Goal: Register for event/course

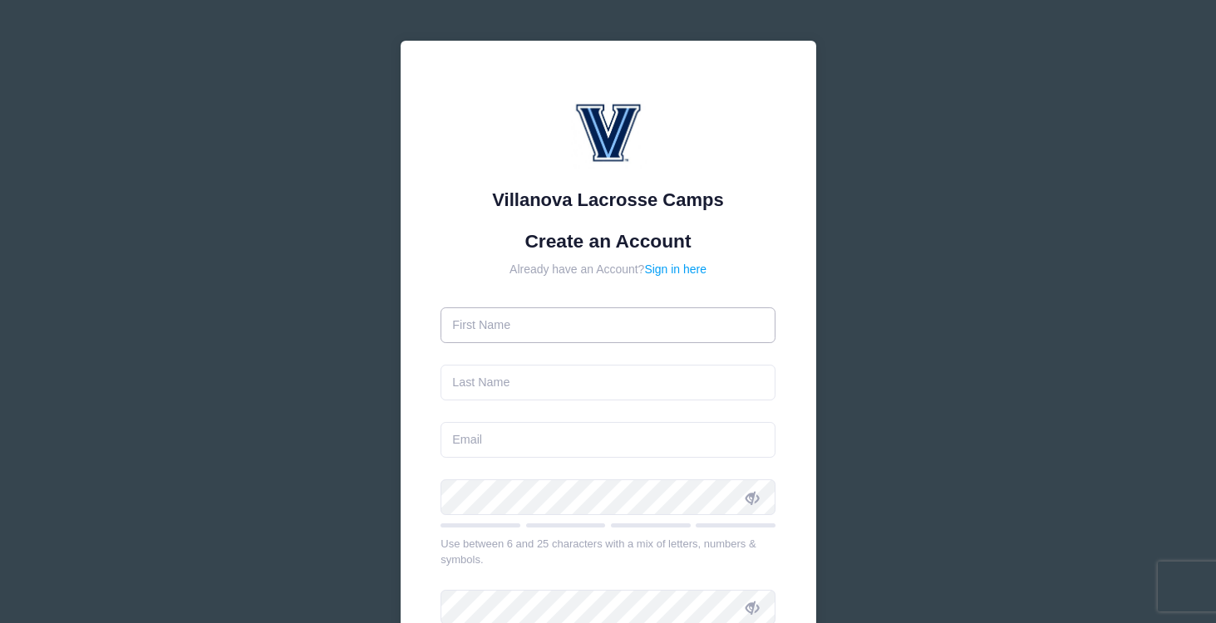
click at [554, 324] on input "text" at bounding box center [608, 326] width 335 height 36
type input "[PERSON_NAME]"
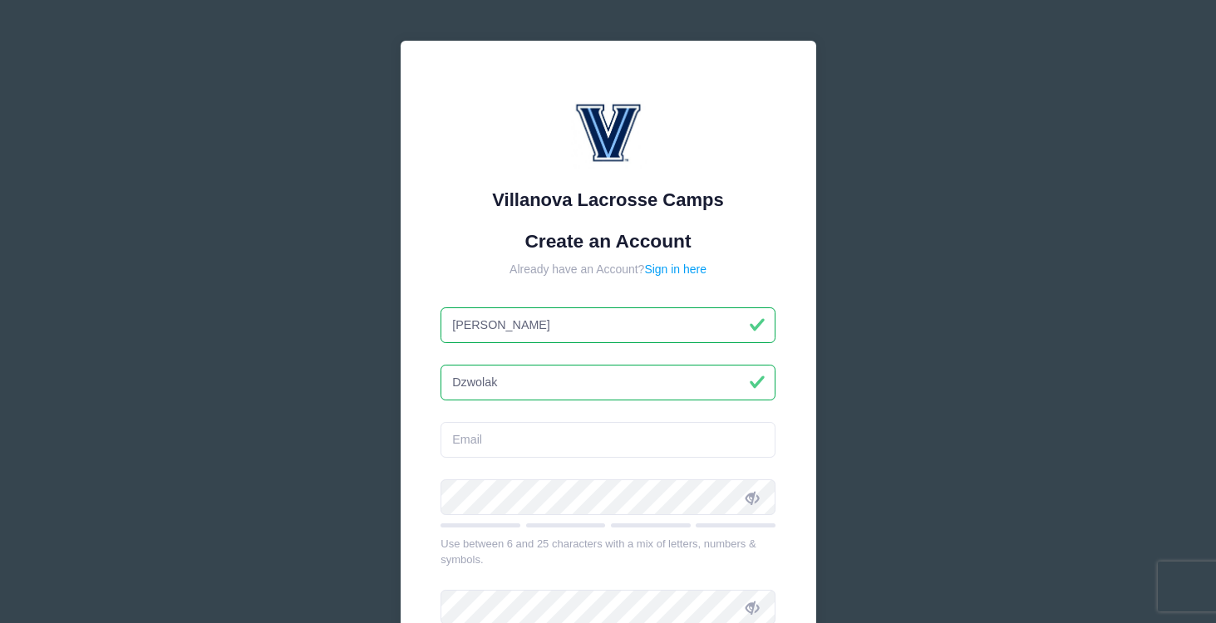
type input "Dzwolak"
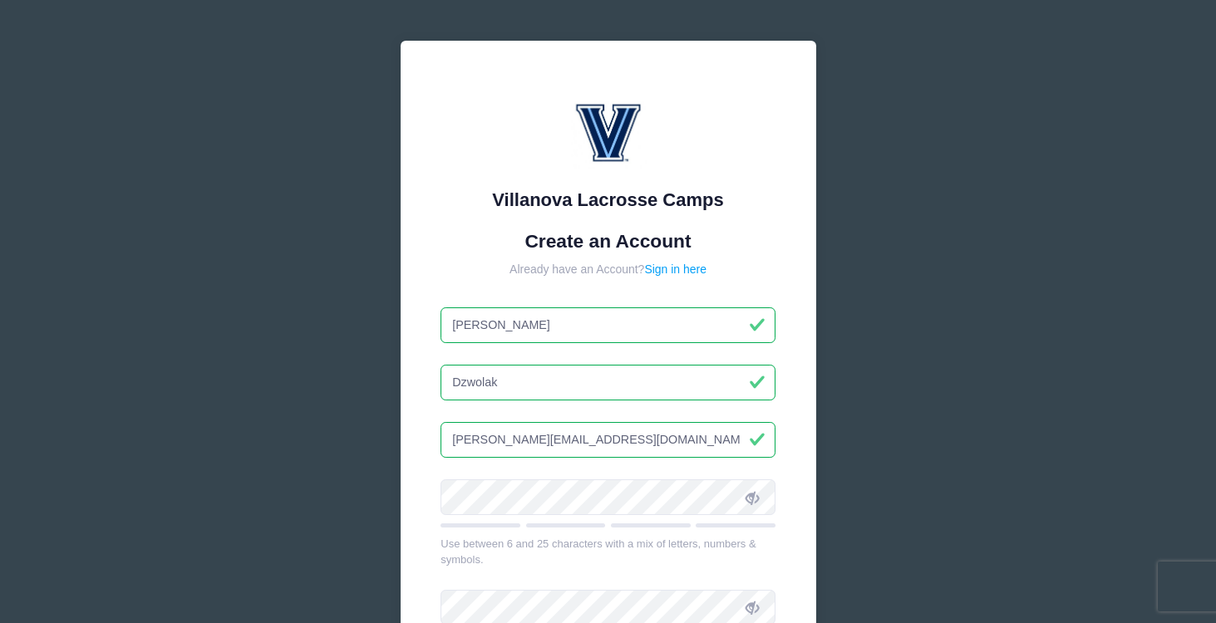
type input "[PERSON_NAME][EMAIL_ADDRESS][DOMAIN_NAME]"
click at [751, 501] on icon at bounding box center [752, 497] width 13 height 13
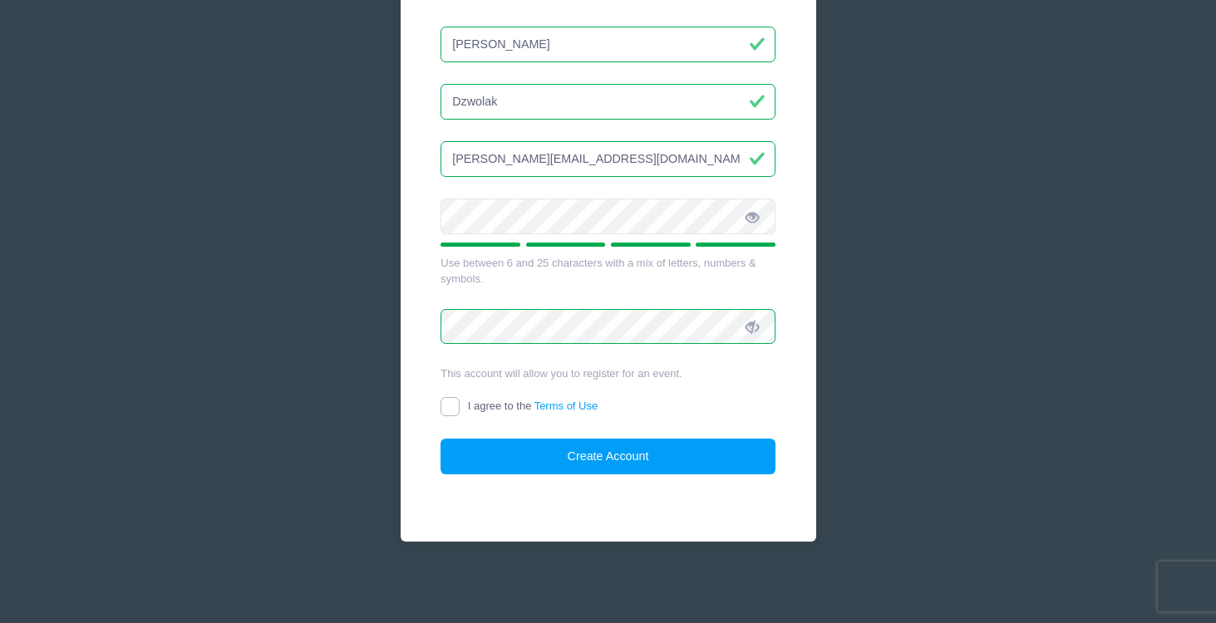
click at [451, 404] on input "I agree to the Terms of Use" at bounding box center [450, 406] width 19 height 19
checkbox input "true"
click at [628, 455] on button "Create Account" at bounding box center [608, 457] width 335 height 36
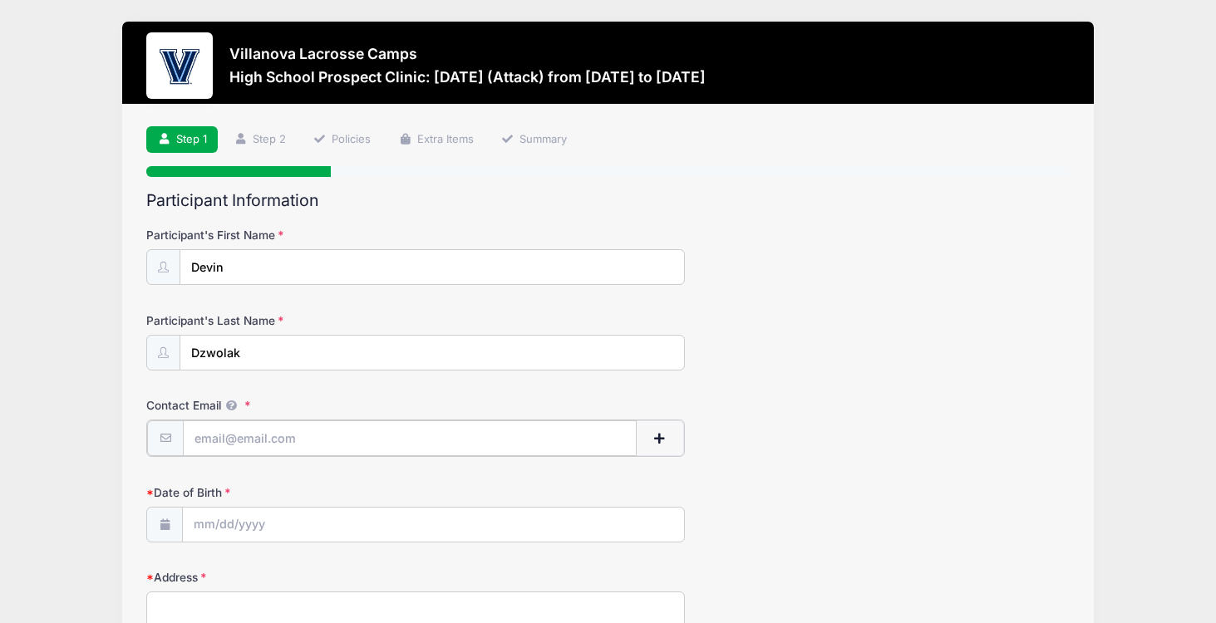
click at [199, 442] on input "Contact Email" at bounding box center [410, 439] width 454 height 36
type input "[EMAIL_ADDRESS][DOMAIN_NAME]"
click at [196, 524] on input "Date of Birth" at bounding box center [433, 524] width 501 height 36
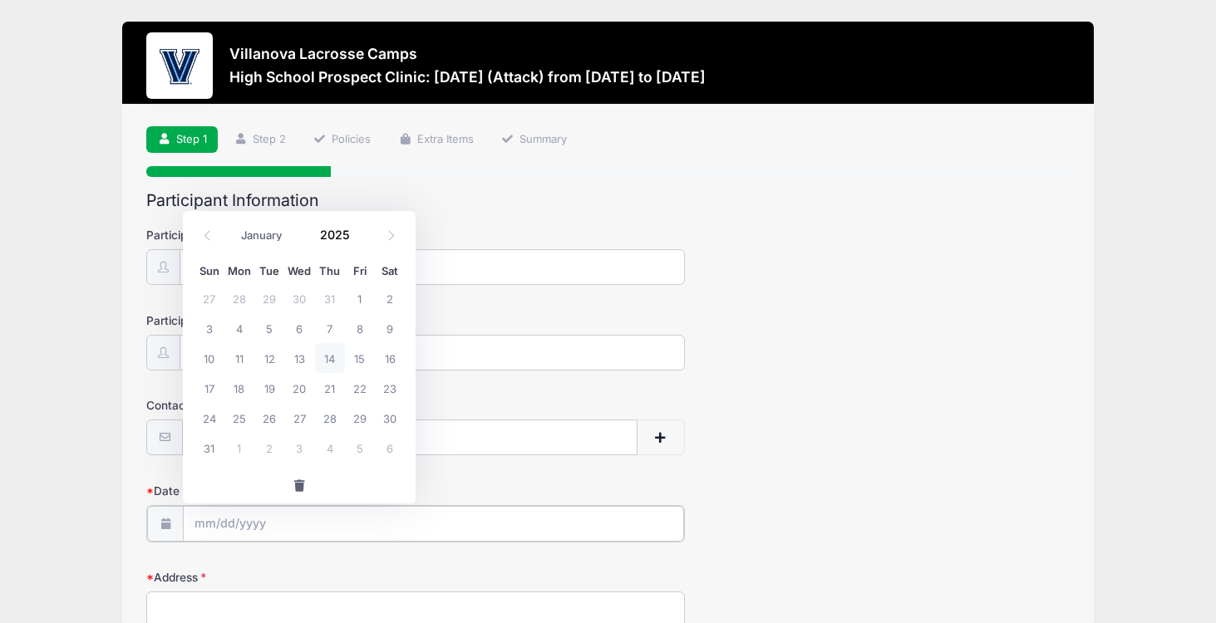
click at [210, 529] on input "Date of Birth" at bounding box center [433, 524] width 501 height 36
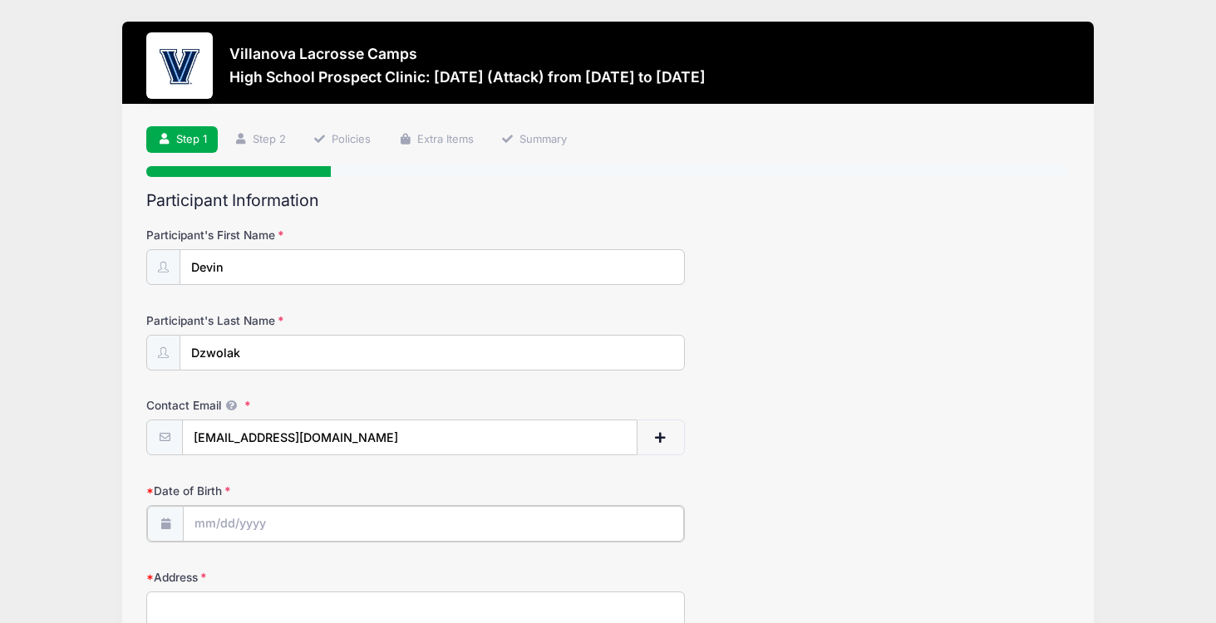
click at [199, 529] on input "Date of Birth" at bounding box center [433, 524] width 501 height 36
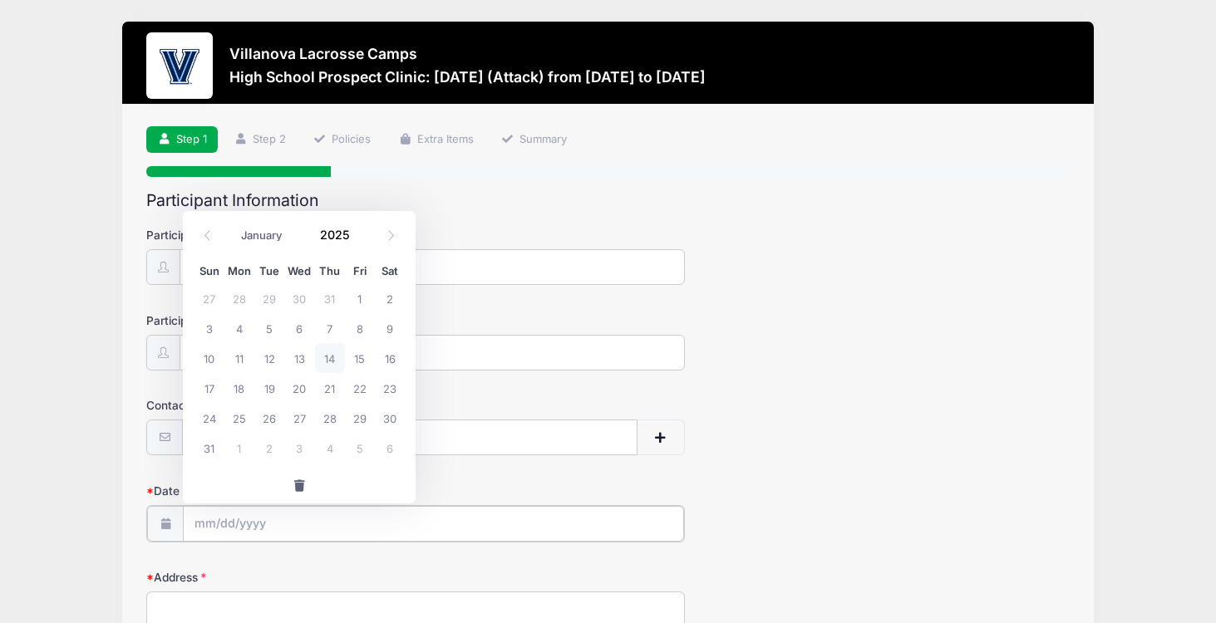
click at [197, 527] on input "Date of Birth" at bounding box center [433, 524] width 501 height 36
click at [332, 238] on input "2025" at bounding box center [339, 235] width 54 height 25
type input "2008"
click at [209, 417] on span "24" at bounding box center [209, 418] width 30 height 30
type input "08/24/2008"
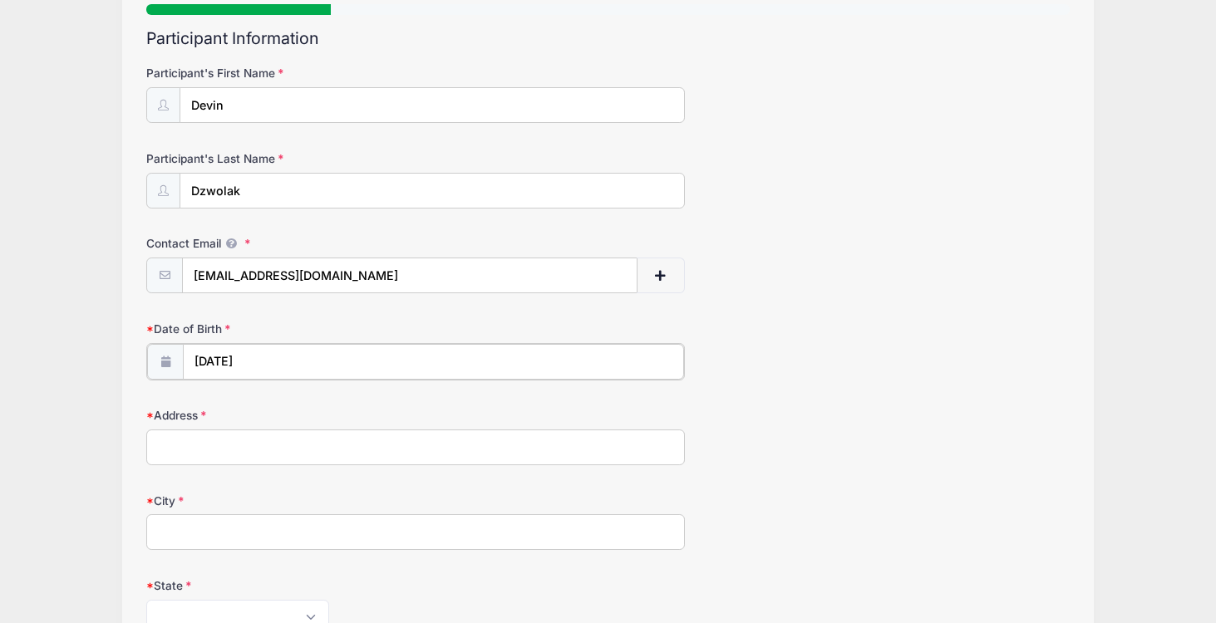
scroll to position [166, 0]
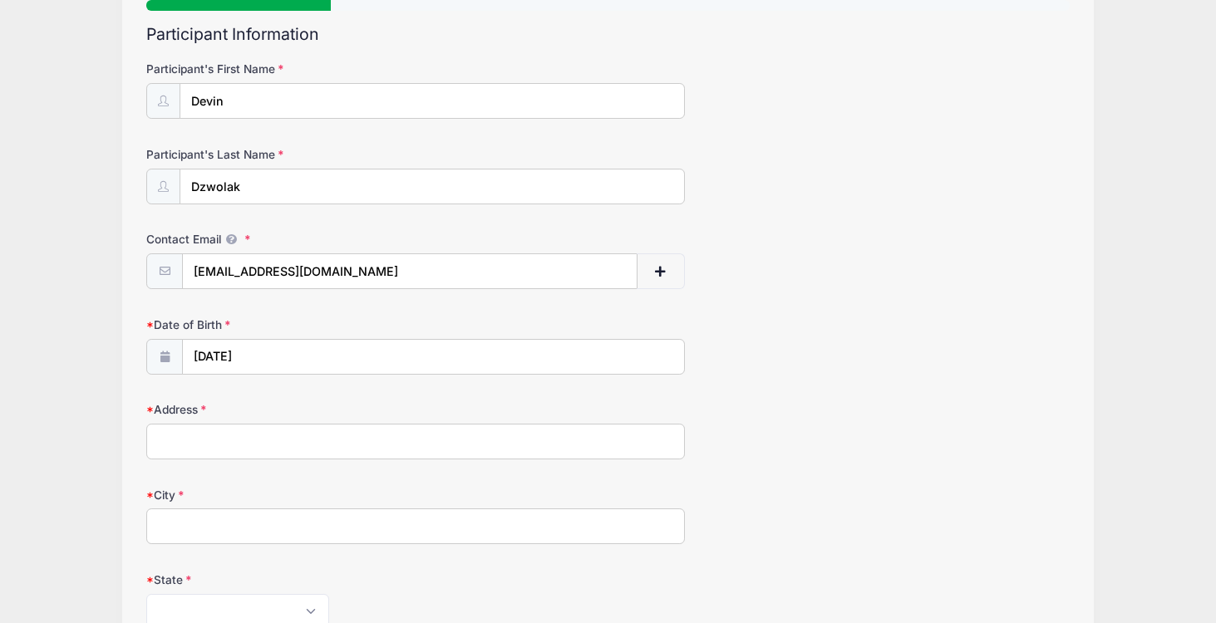
click at [190, 438] on input "Address" at bounding box center [415, 442] width 539 height 36
type input "511 Reed Lane"
type input "Robbinsville"
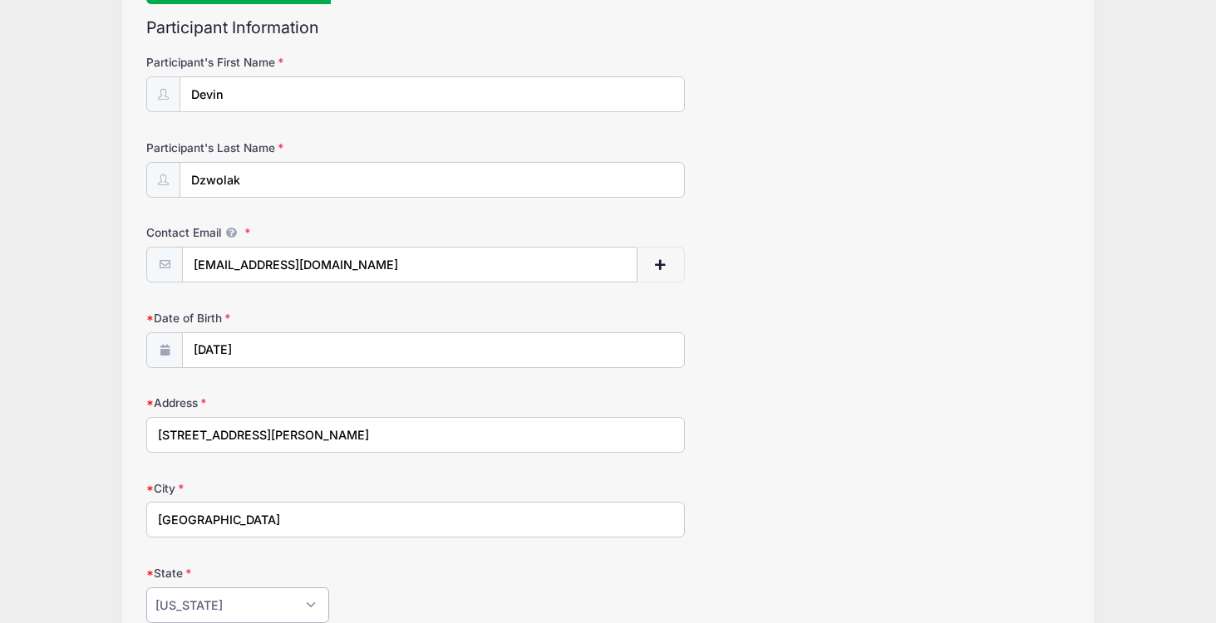
select select "NJ"
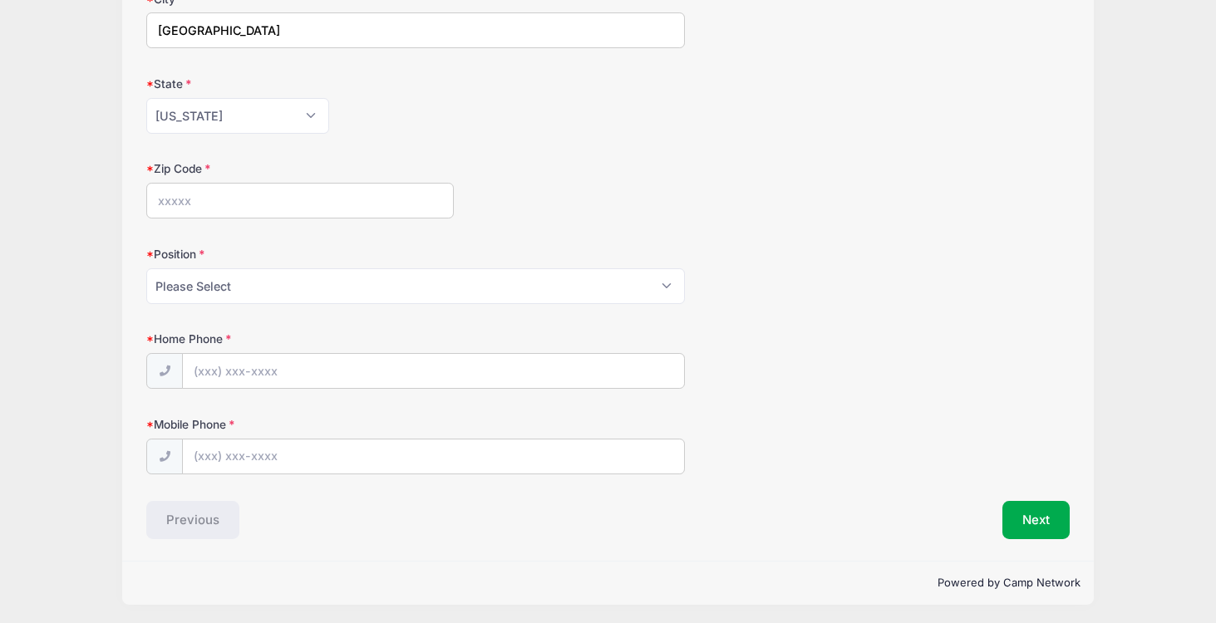
scroll to position [666, 0]
click at [195, 453] on input "Mobile Phone" at bounding box center [433, 454] width 501 height 36
drag, startPoint x: 212, startPoint y: 454, endPoint x: 227, endPoint y: 463, distance: 17.5
click at [215, 454] on input "Mobile Phone" at bounding box center [433, 454] width 501 height 36
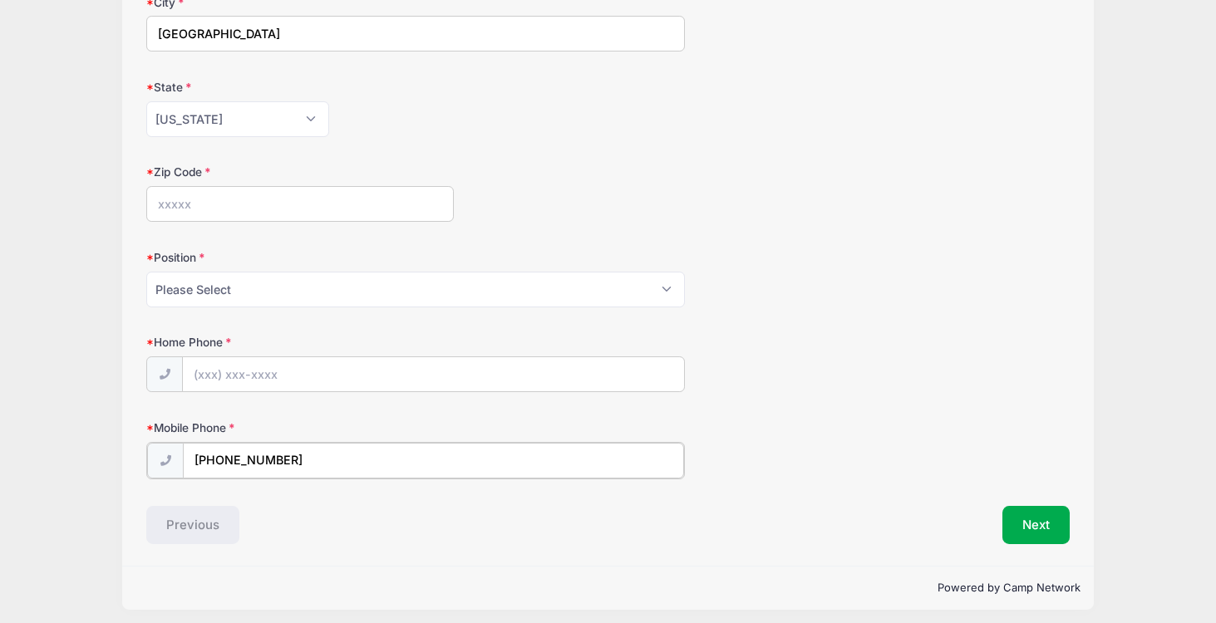
scroll to position [667, 0]
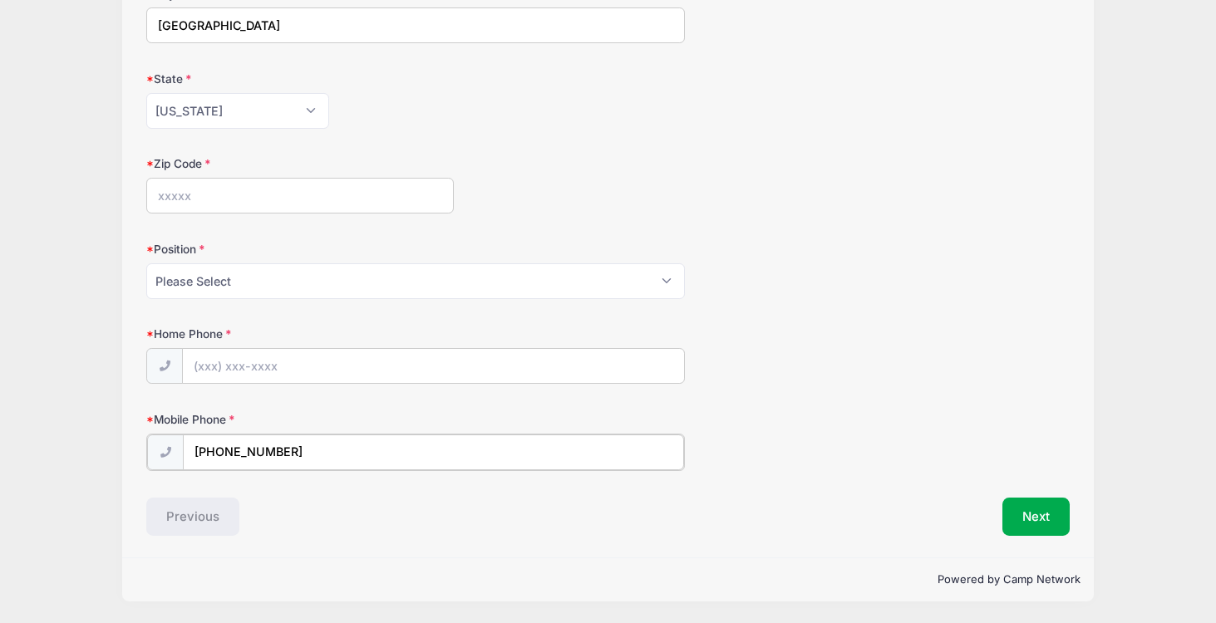
type input "(609) 900-5185"
click at [164, 200] on input "Zip Code" at bounding box center [300, 198] width 308 height 36
type input "08691"
click at [1042, 513] on button "Next" at bounding box center [1035, 517] width 67 height 38
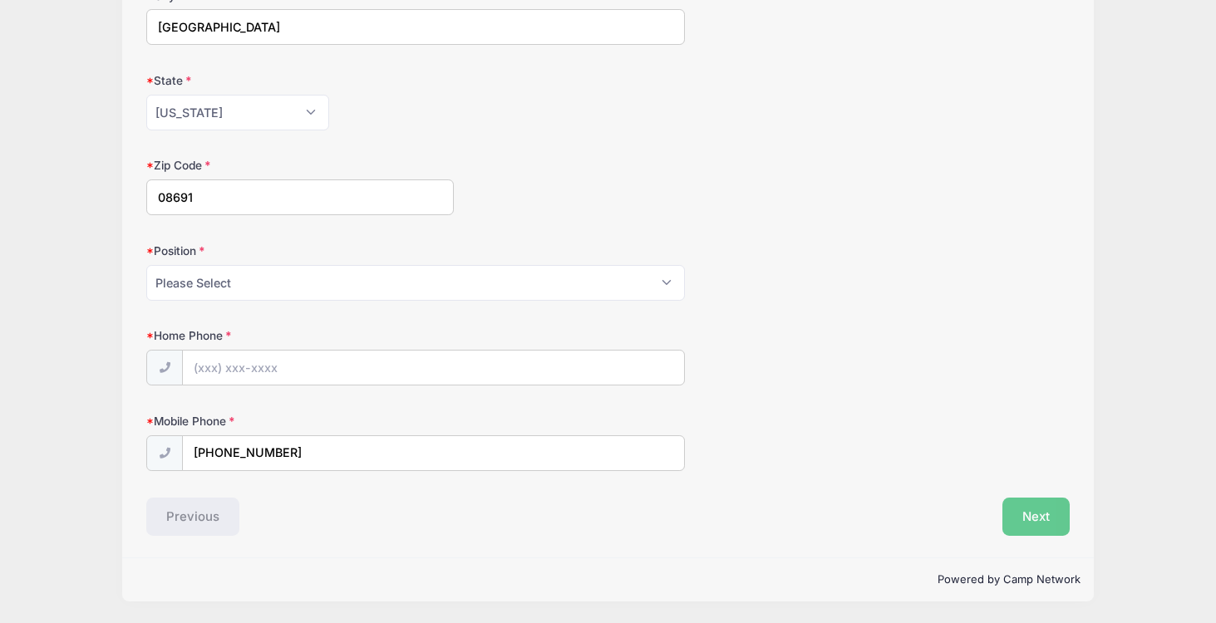
scroll to position [706, 0]
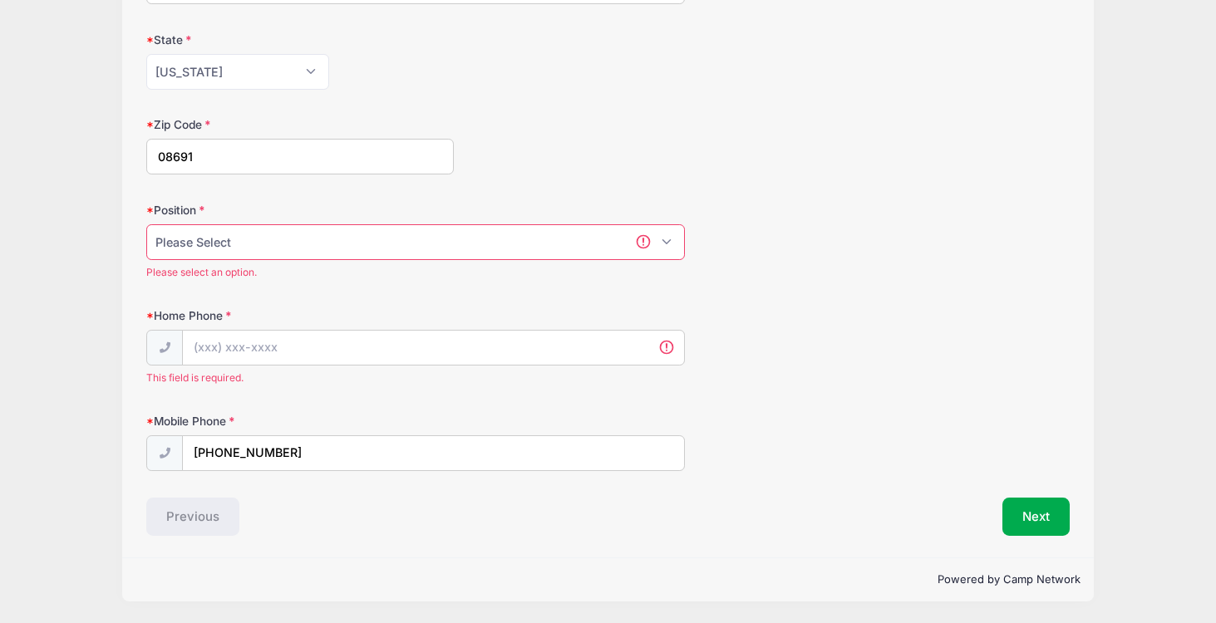
click at [252, 244] on select "Please Select Goalie Middie Defense Attack FOGO LSM" at bounding box center [415, 242] width 539 height 36
select select "Attack"
click at [146, 244] on select "Please Select Goalie Middie Defense Attack FOGO LSM" at bounding box center [415, 242] width 539 height 36
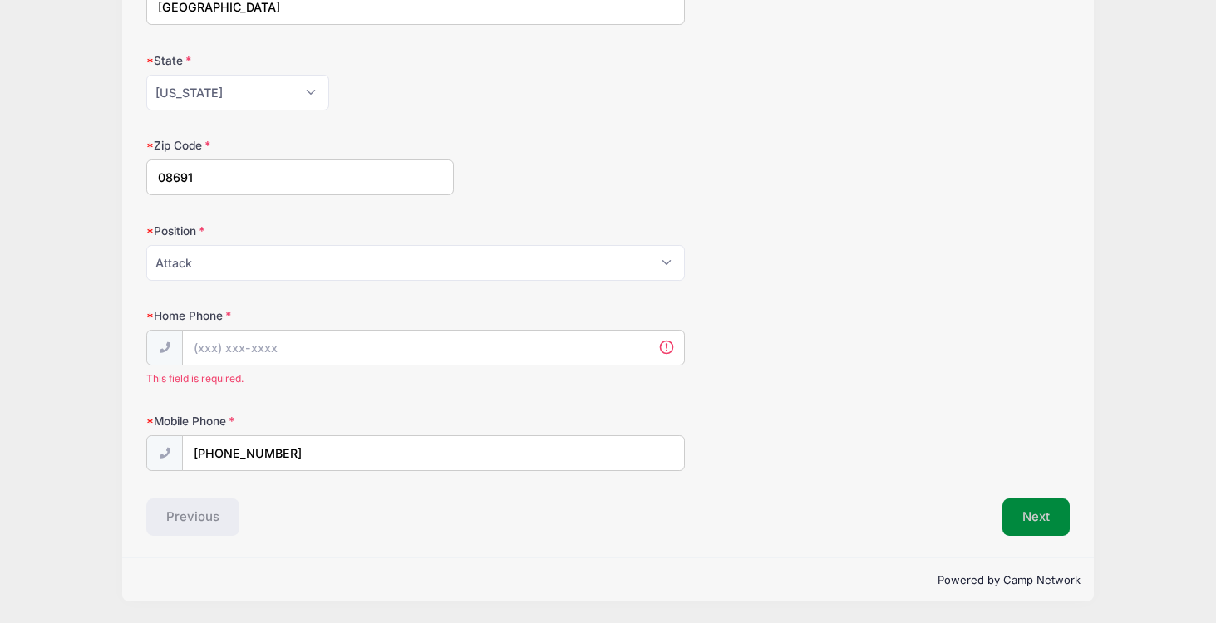
click at [1046, 521] on button "Next" at bounding box center [1035, 518] width 67 height 38
click at [667, 347] on input "Home Phone" at bounding box center [433, 349] width 501 height 36
click at [663, 348] on input "Home Phone" at bounding box center [433, 349] width 501 height 36
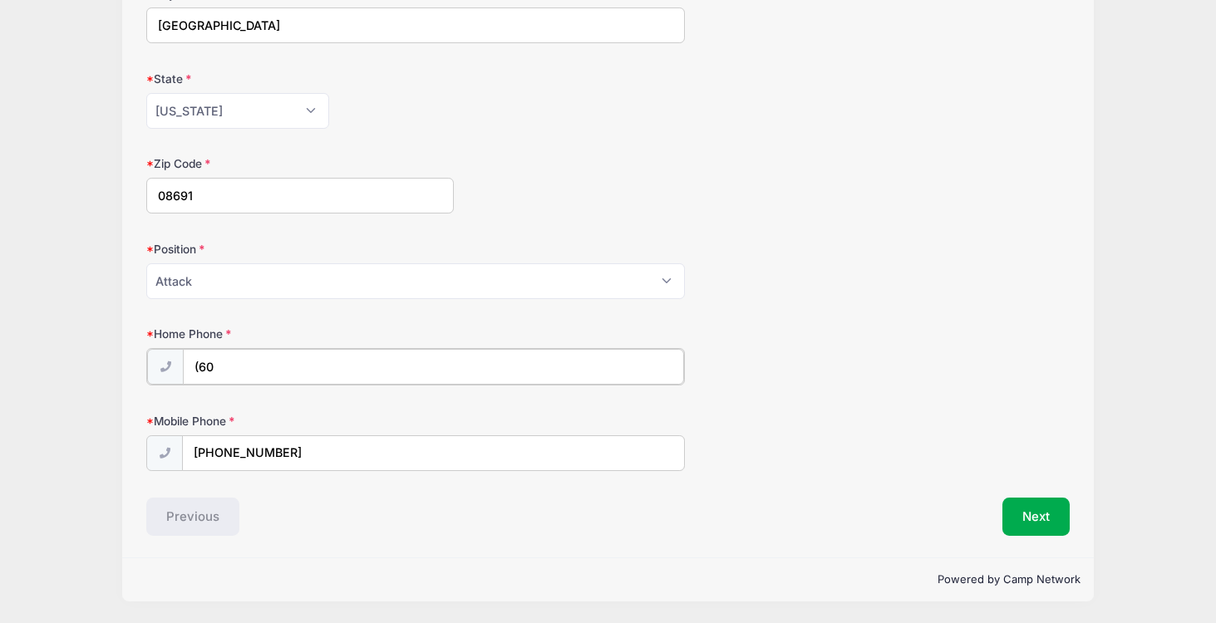
scroll to position [667, 0]
type input "(609) 900-5185"
click at [844, 296] on div "Position Please Select Goalie Middie Defense Attack FOGO LSM" at bounding box center [607, 272] width 923 height 58
click at [1036, 518] on button "Next" at bounding box center [1035, 517] width 67 height 38
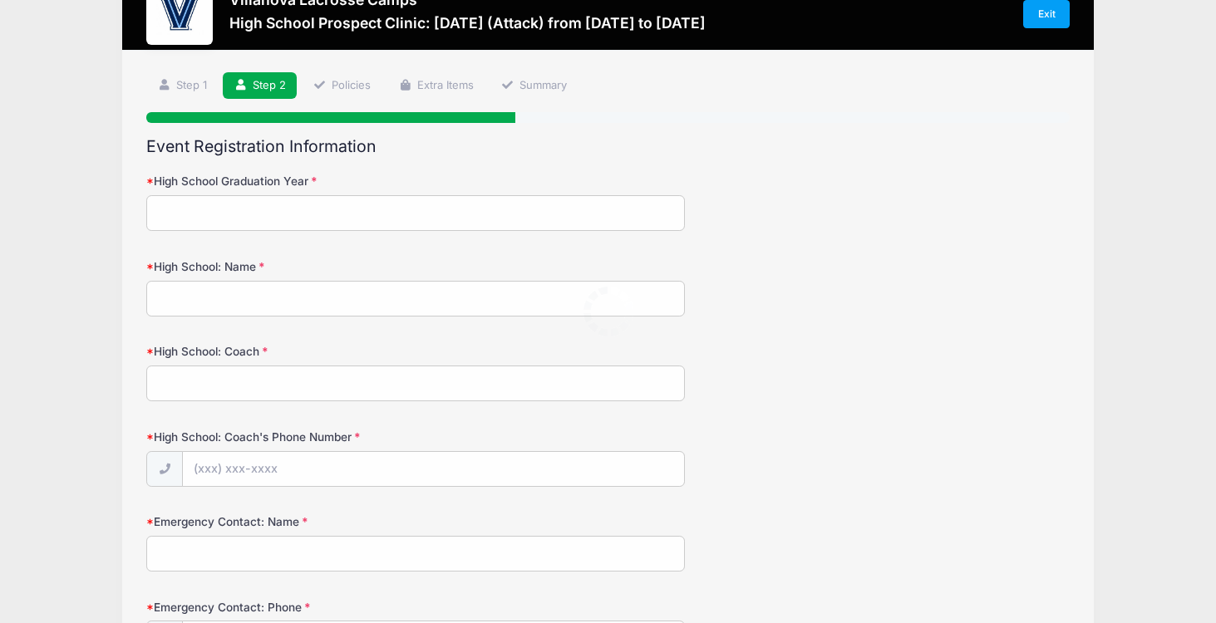
scroll to position [0, 0]
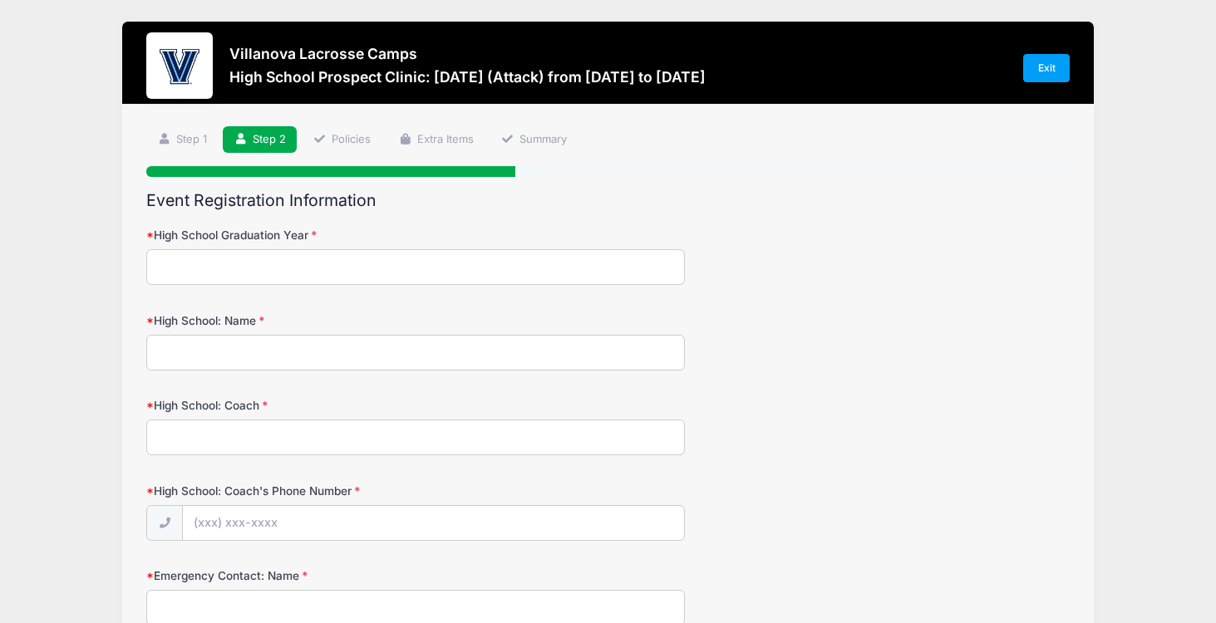
click at [170, 264] on input "High School Graduation Year" at bounding box center [415, 267] width 539 height 36
type input "2027"
click at [243, 357] on input "High School: Name" at bounding box center [415, 353] width 539 height 36
type input "The Peddie School"
click at [219, 442] on input "High School: Coach" at bounding box center [415, 438] width 539 height 36
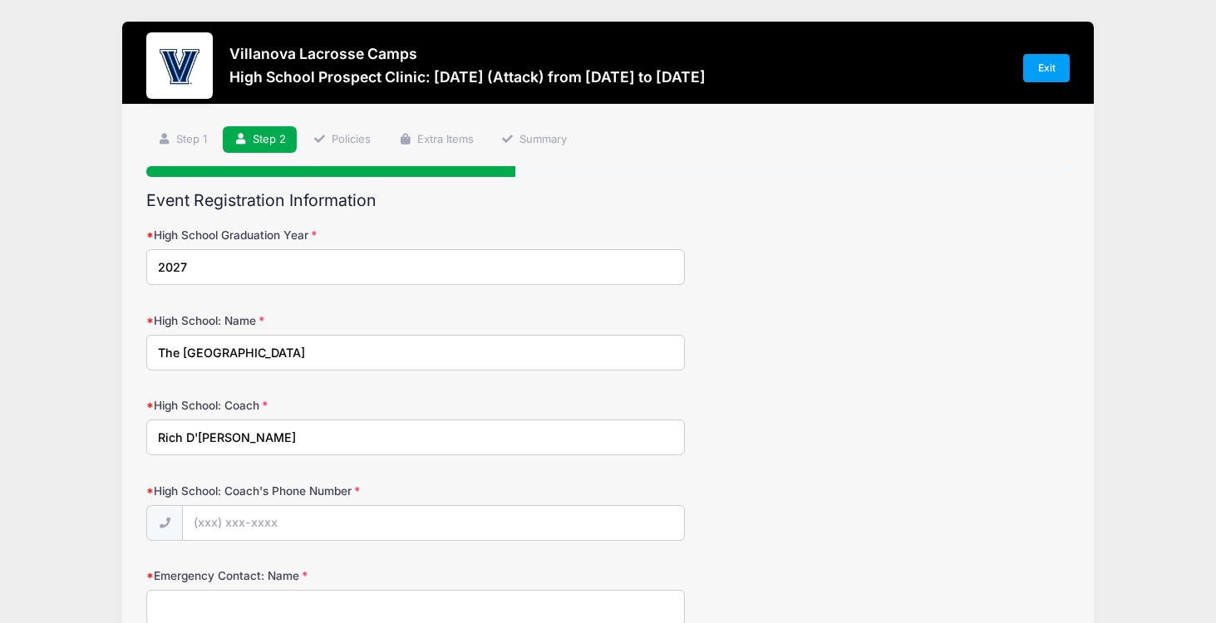
type input "Rich D'Andrea"
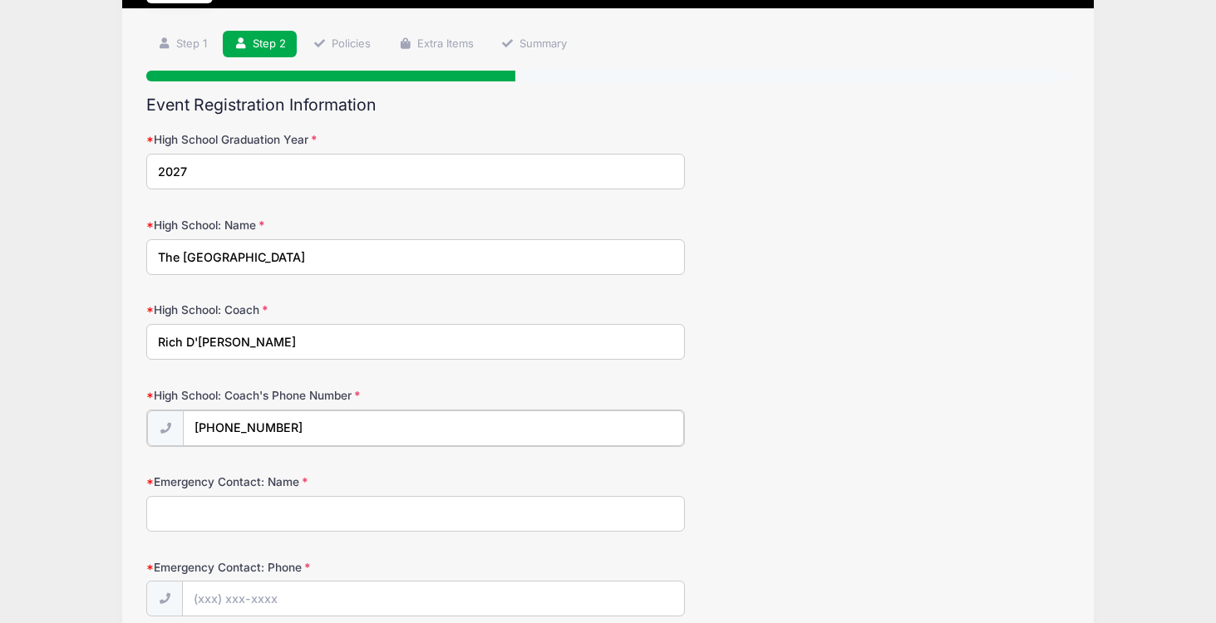
scroll to position [166, 0]
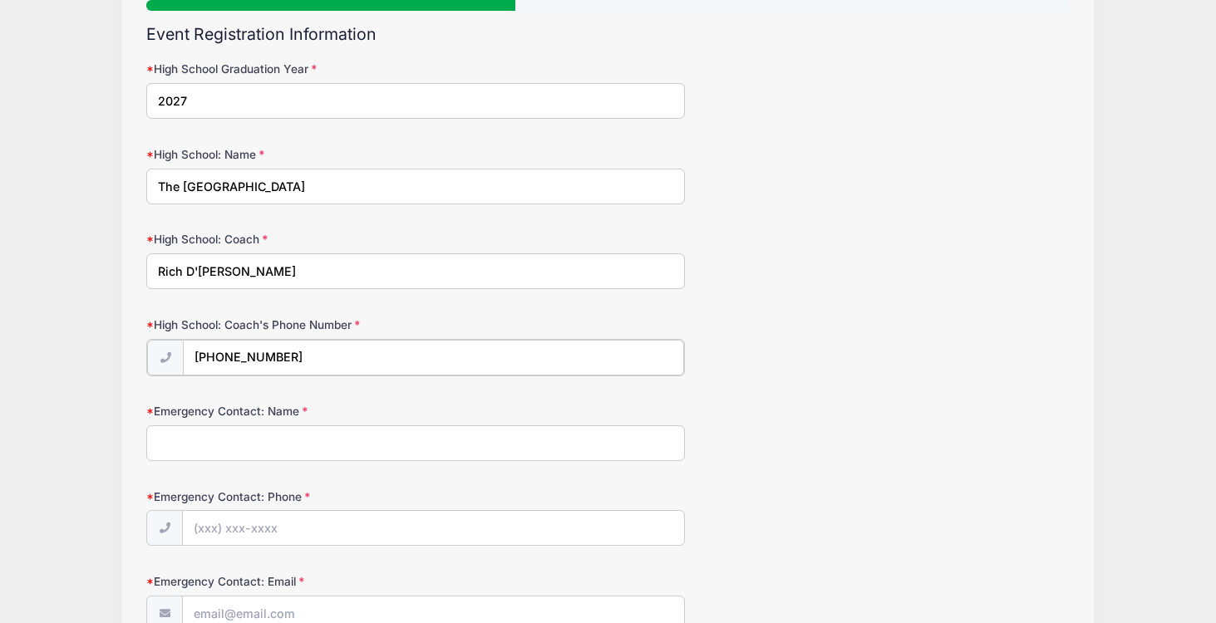
type input "(609) 204-4096"
click at [205, 445] on input "Emergency Contact: Name" at bounding box center [415, 442] width 539 height 36
type input "Michael Dzwolak"
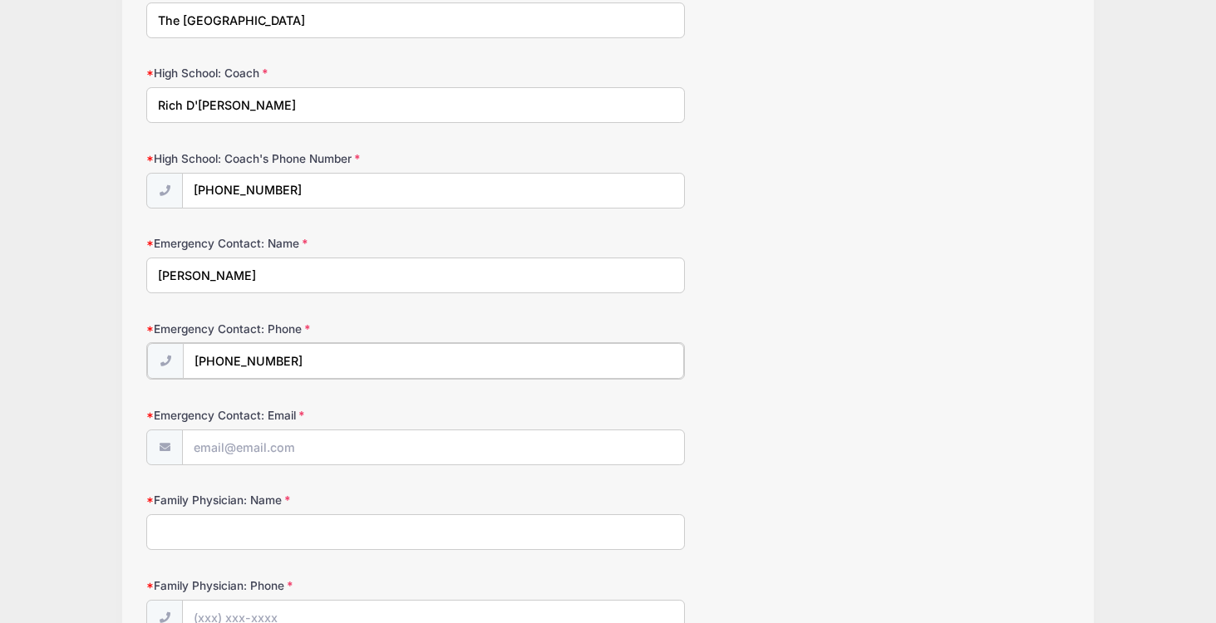
type input "(732) 991-2312"
click at [199, 446] on input "Emergency Contact: Email" at bounding box center [433, 447] width 501 height 36
type input "michael_dzwolak@yahoo.com"
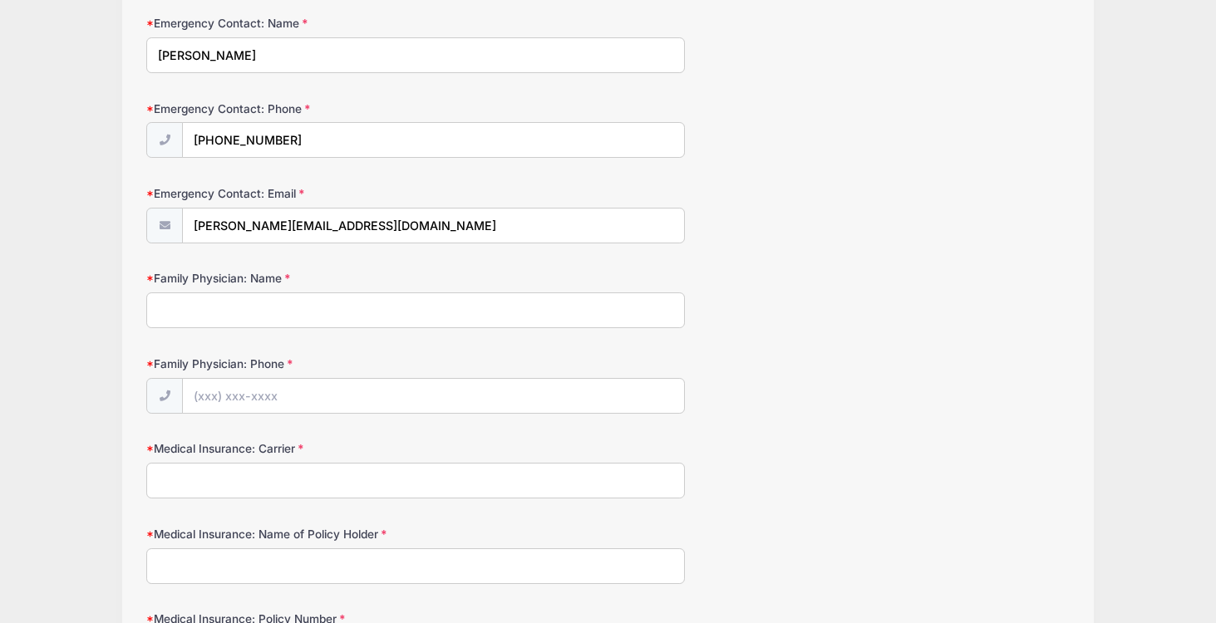
scroll to position [582, 0]
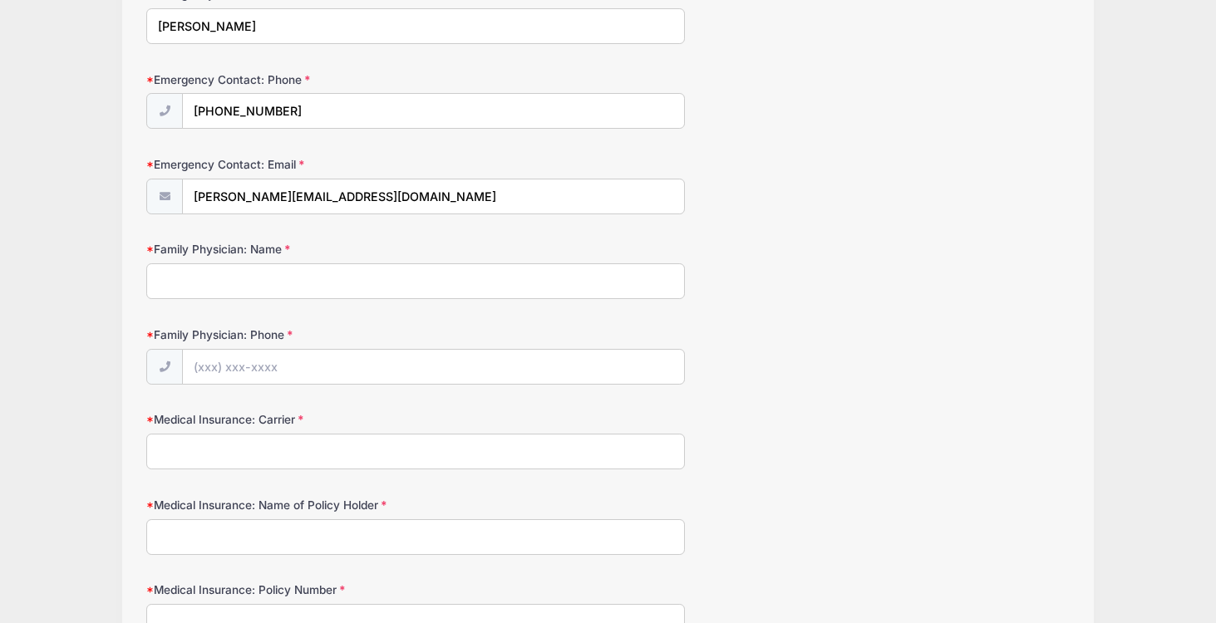
click at [221, 288] on input "Family Physician: Name" at bounding box center [415, 281] width 539 height 36
type input "Dr. Michael Riggall"
drag, startPoint x: 202, startPoint y: 370, endPoint x: 224, endPoint y: 406, distance: 42.2
click at [202, 371] on input "Family Physician: Phone" at bounding box center [433, 368] width 501 height 36
type input "(609) 924-5510"
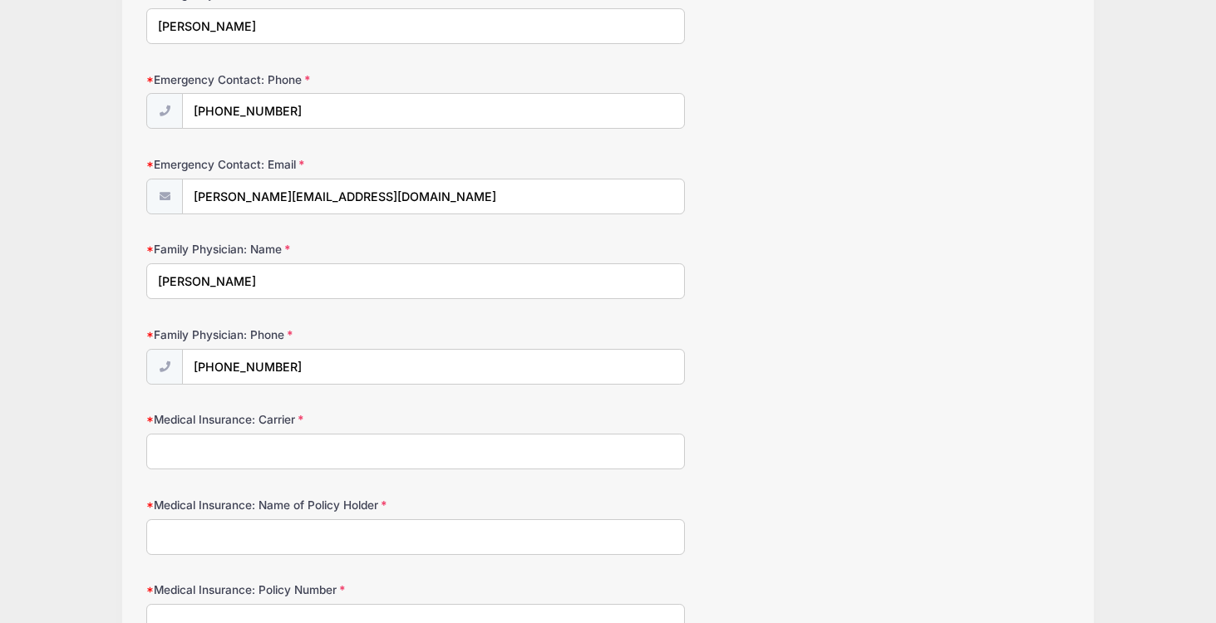
click at [170, 457] on input "Medical Insurance: Carrier" at bounding box center [415, 452] width 539 height 36
type input "United Healthcare"
click at [226, 541] on input "Medical Insurance: Name of Policy Holder" at bounding box center [415, 537] width 539 height 36
type input "Christine Dzwolak"
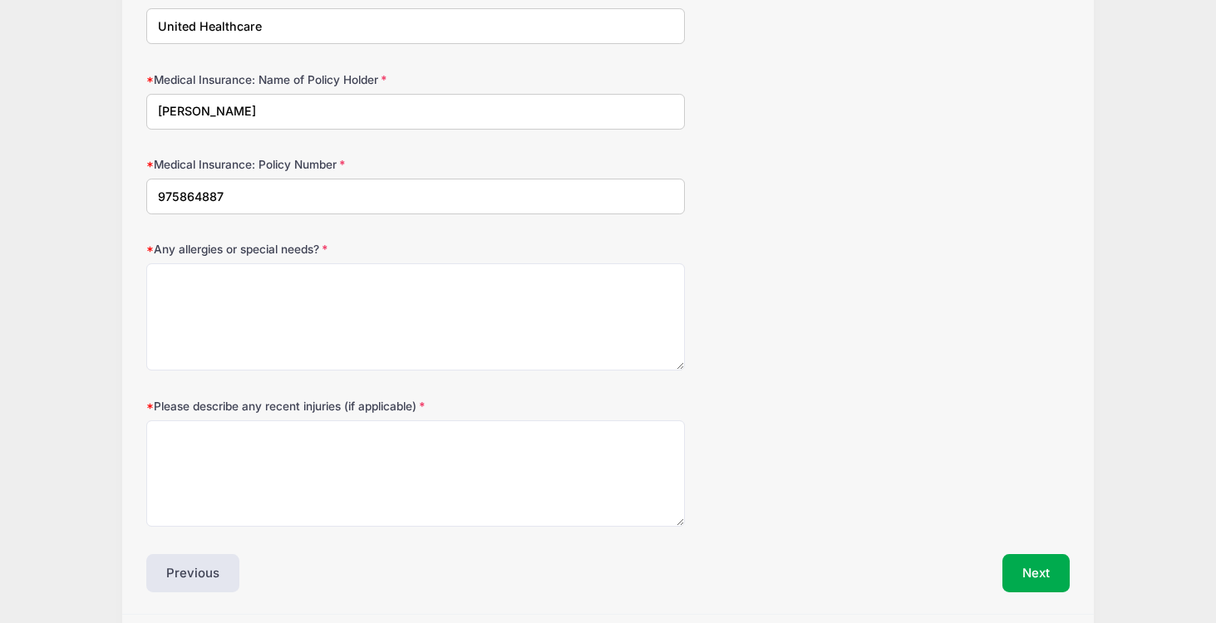
scroll to position [1014, 0]
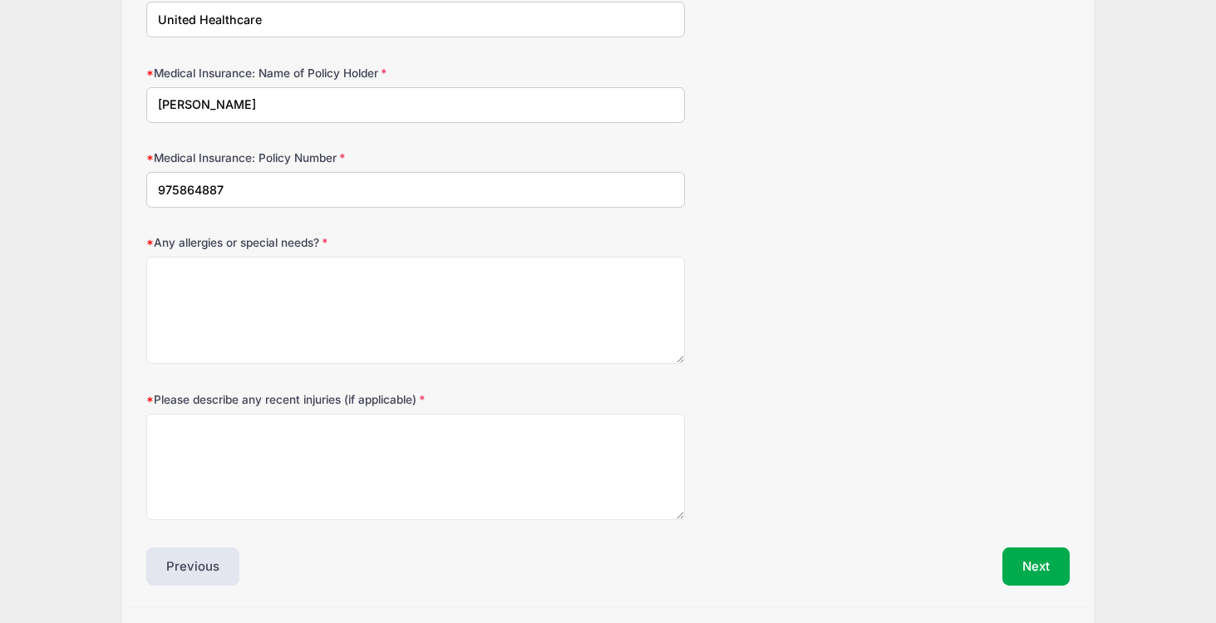
type input "975864887"
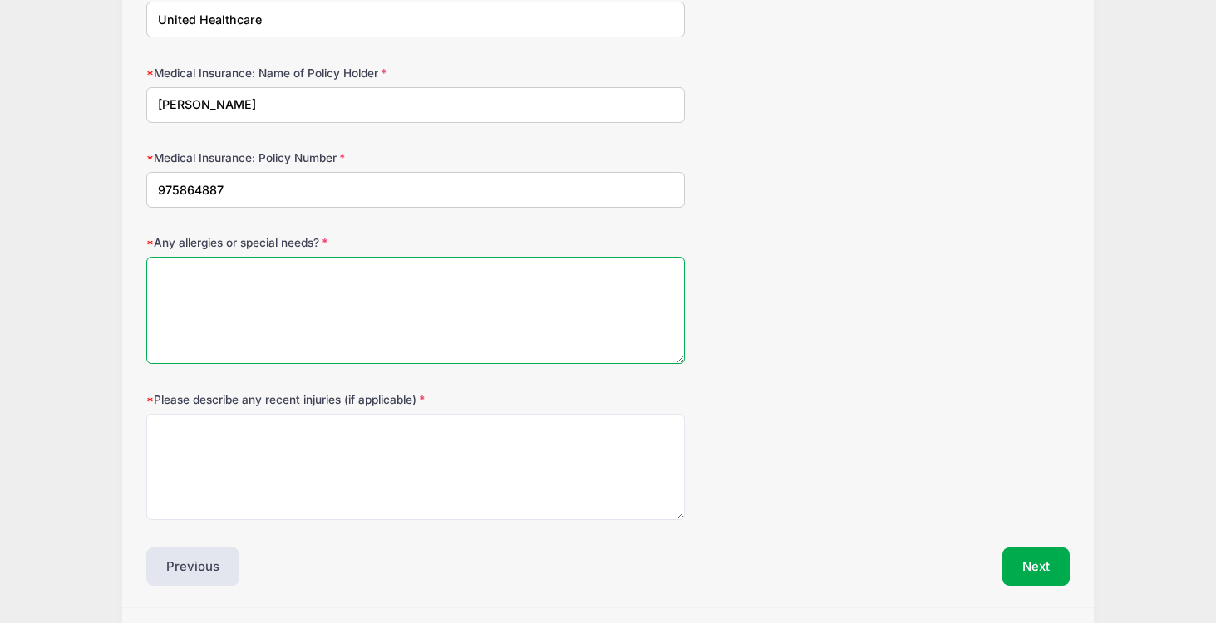
click at [208, 287] on textarea "Any allergies or special needs?" at bounding box center [415, 310] width 539 height 107
type textarea "None"
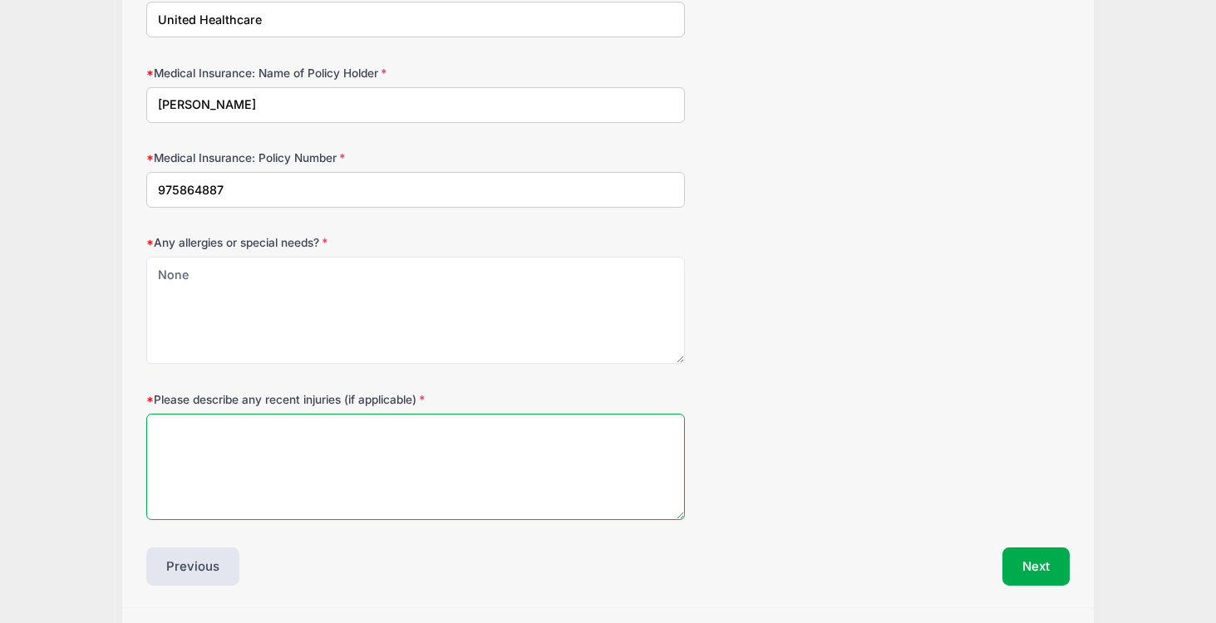
click at [224, 436] on textarea "Please describe any recent injuries (if applicable)" at bounding box center [415, 467] width 539 height 107
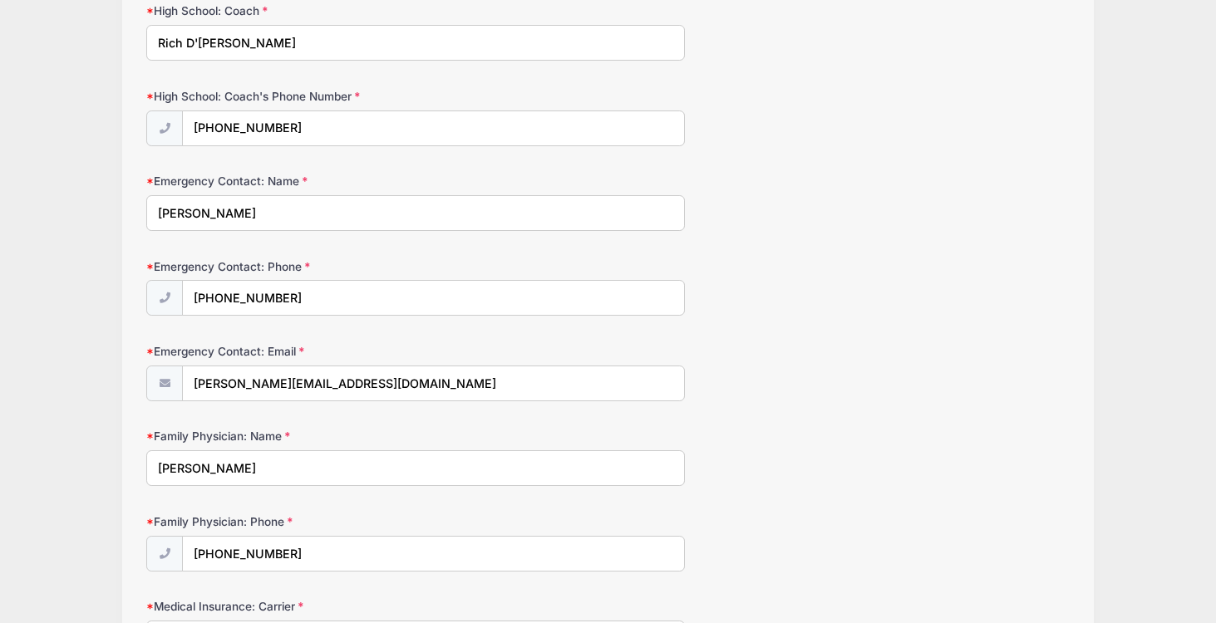
scroll to position [150, 0]
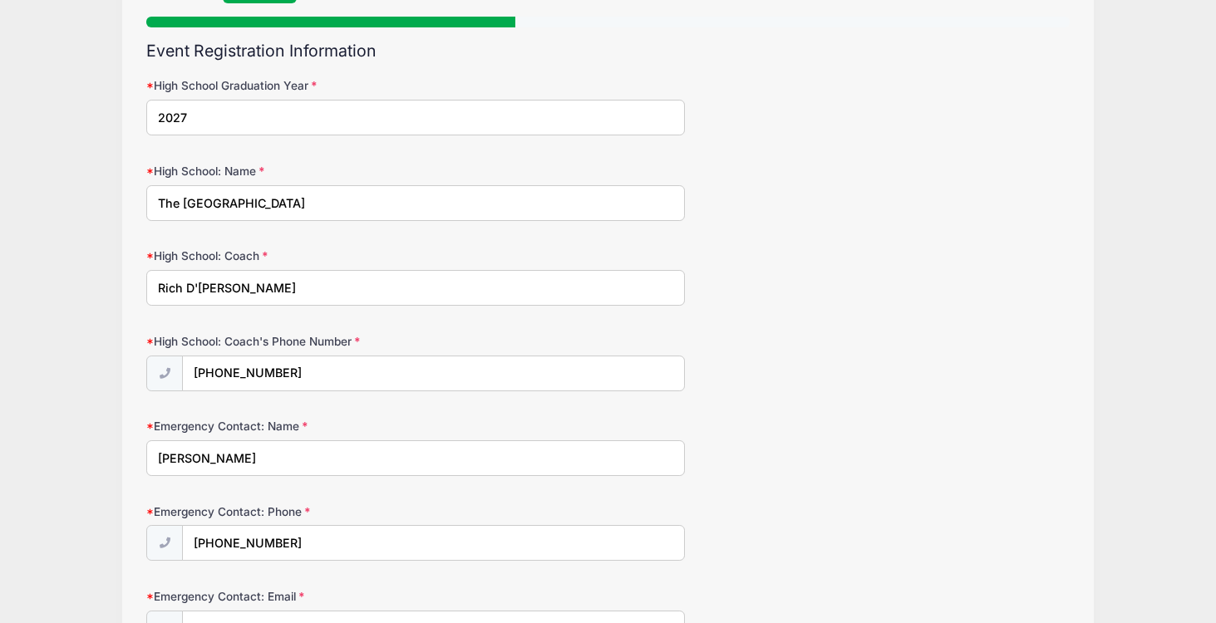
type textarea "None"
drag, startPoint x: 46, startPoint y: 288, endPoint x: 57, endPoint y: 292, distance: 11.6
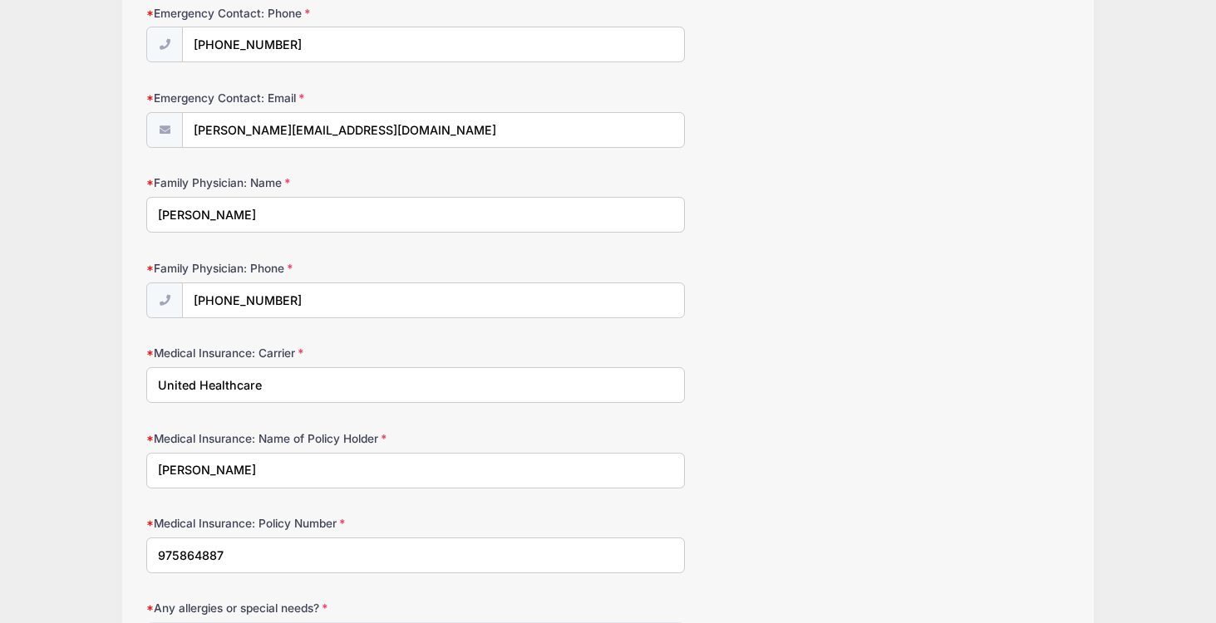
scroll to position [1064, 0]
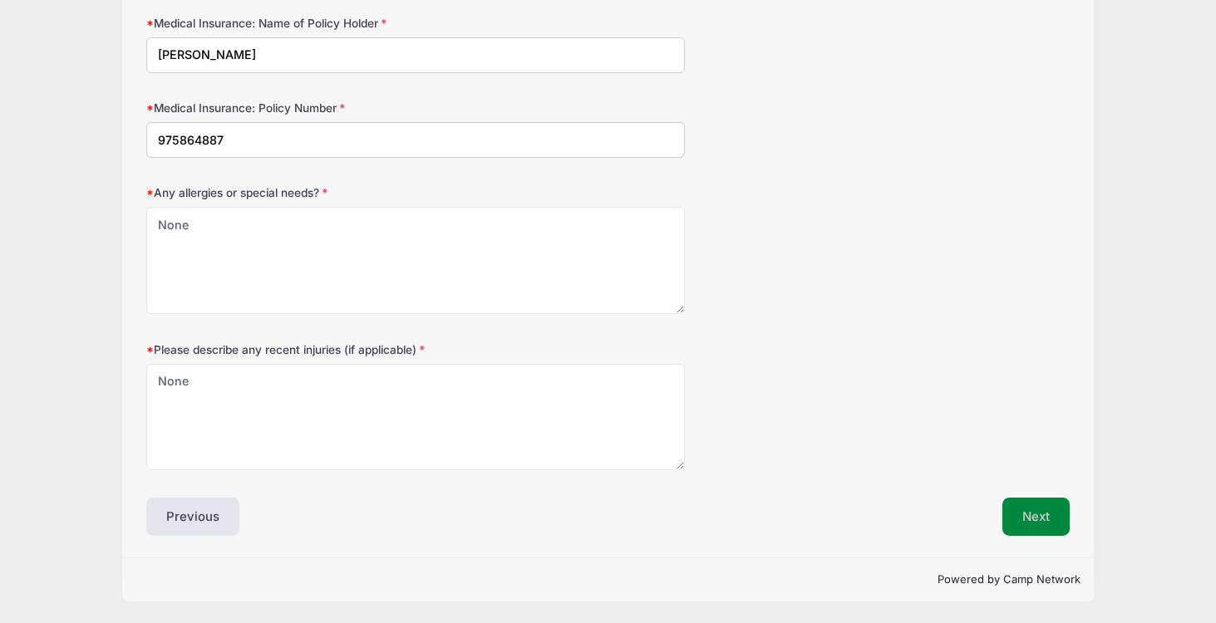
click at [1034, 524] on button "Next" at bounding box center [1035, 517] width 67 height 38
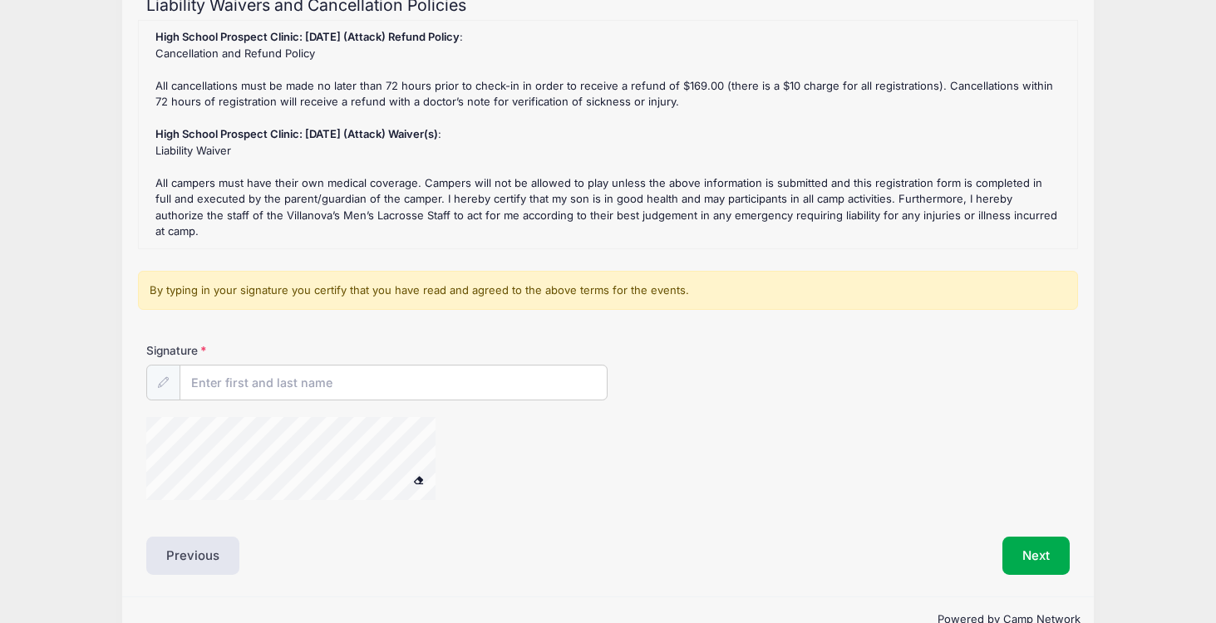
scroll to position [219, 0]
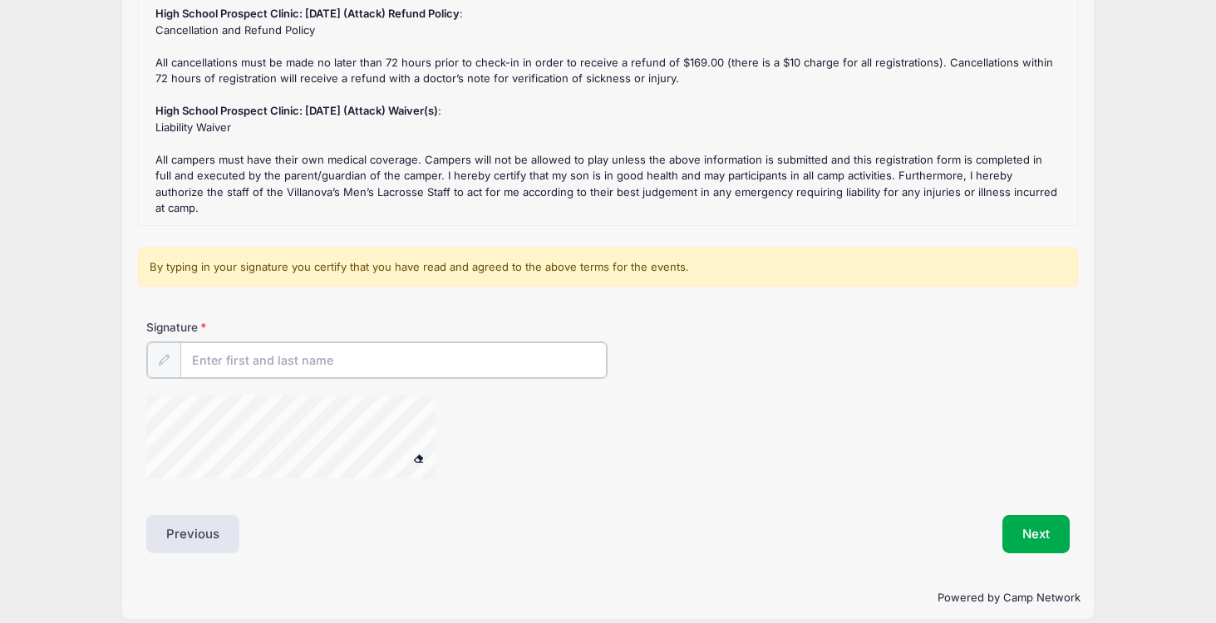
click at [209, 342] on input "Signature" at bounding box center [393, 360] width 426 height 36
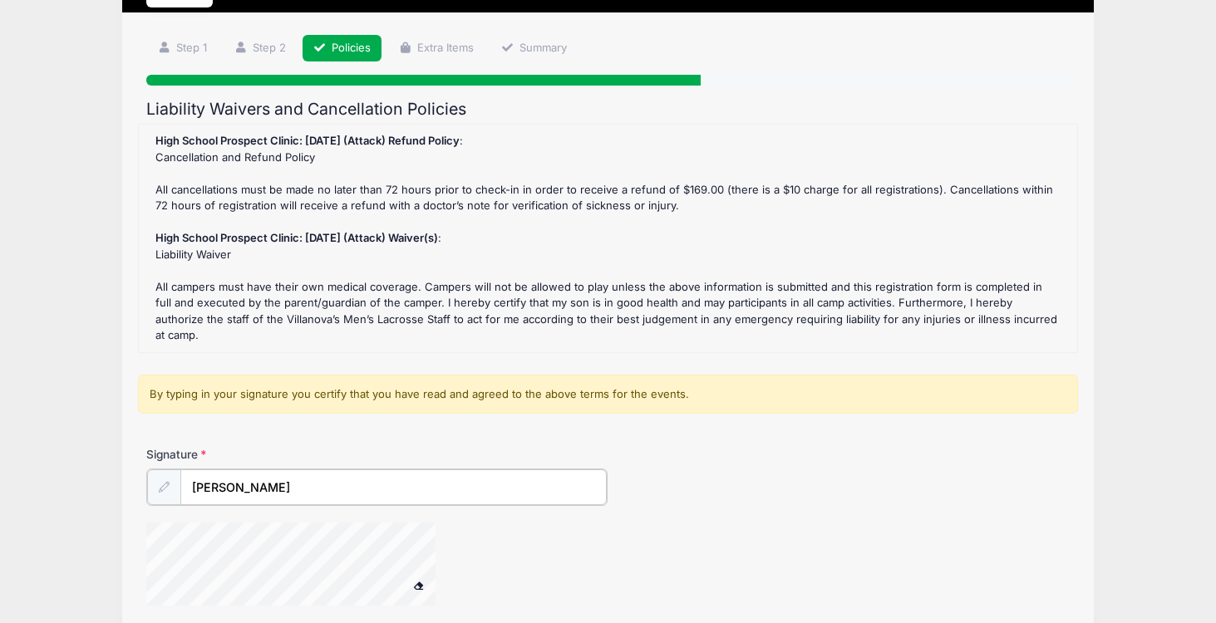
scroll to position [52, 0]
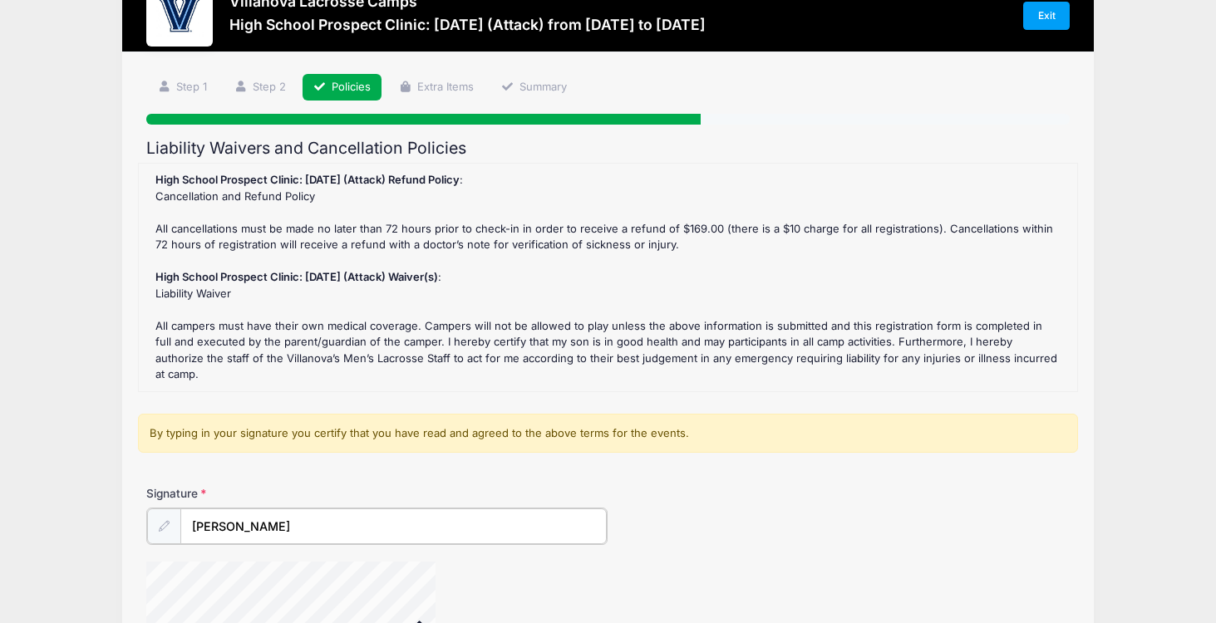
type input "Michael Dzwolak"
click at [57, 315] on div "Villanova Lacrosse Camps High School Prospect Clinic: September 21 (Attack) fro…" at bounding box center [608, 377] width 1166 height 858
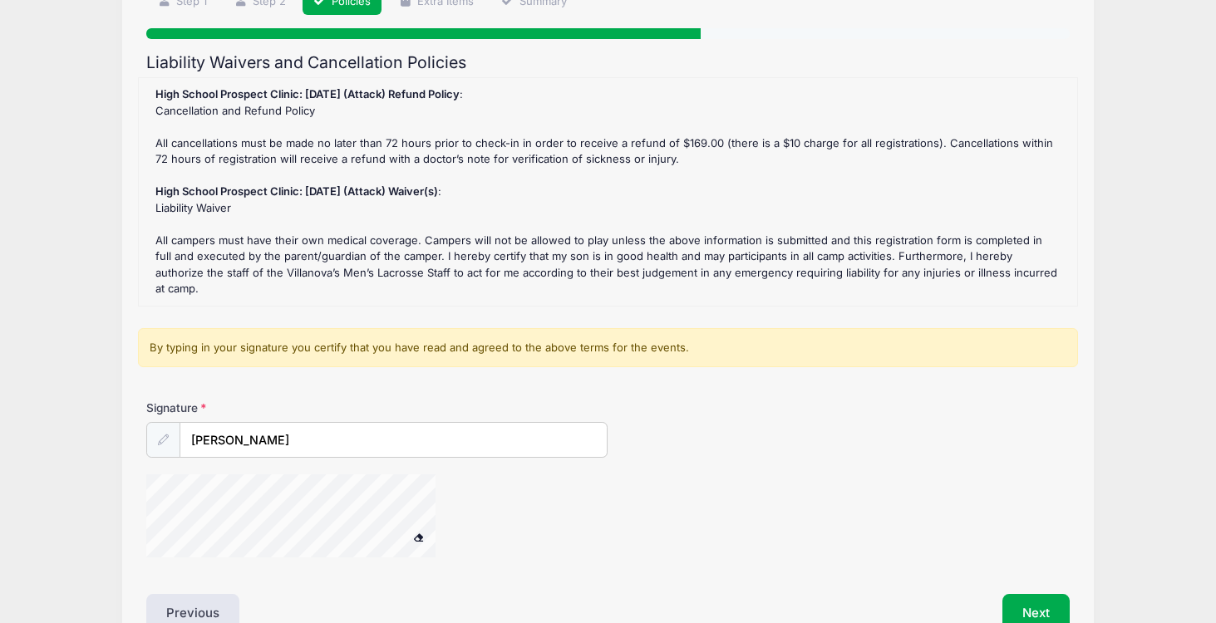
scroll to position [219, 0]
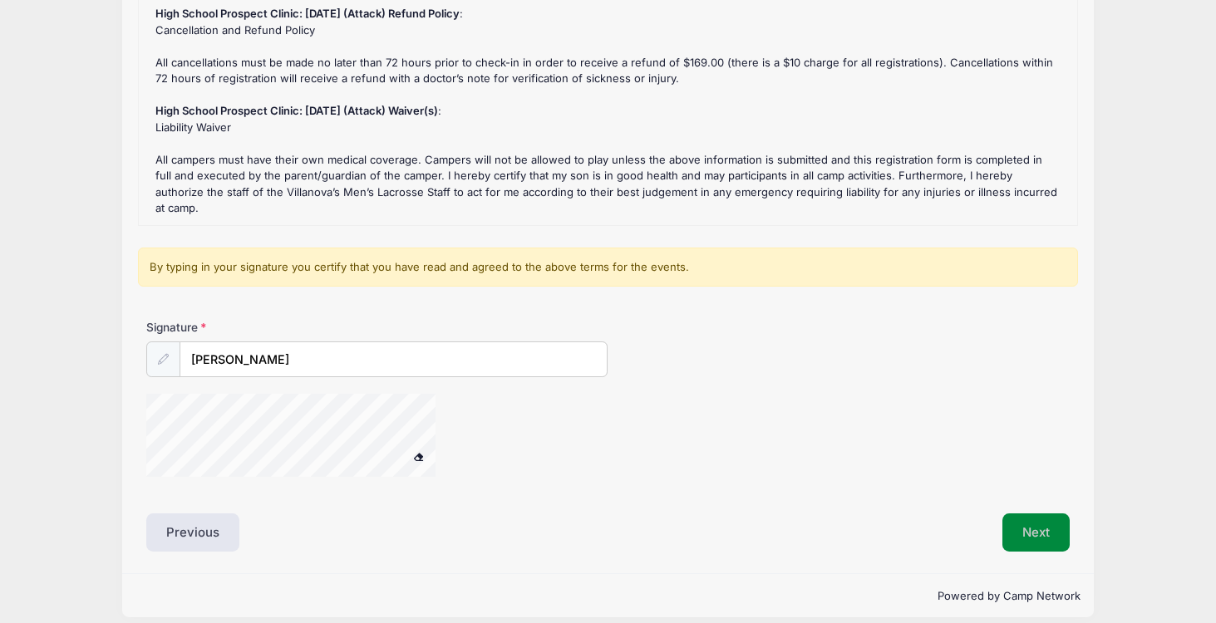
click at [1035, 519] on button "Next" at bounding box center [1035, 533] width 67 height 38
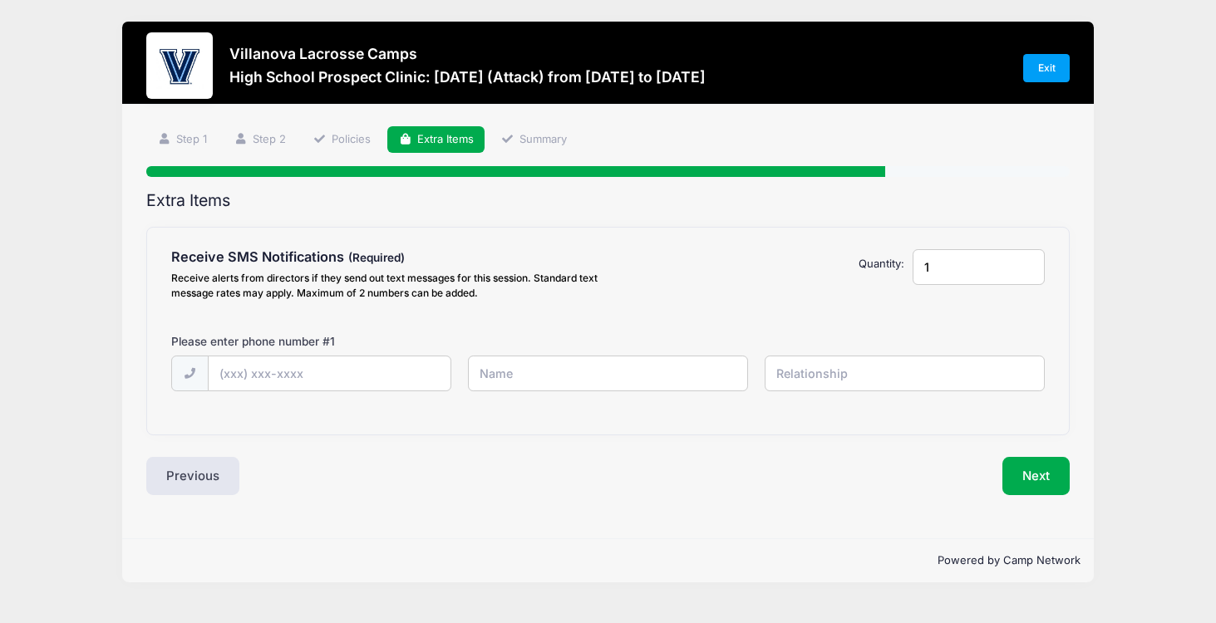
scroll to position [0, 0]
click at [0, 0] on input "text" at bounding box center [0, 0] width 0 height 0
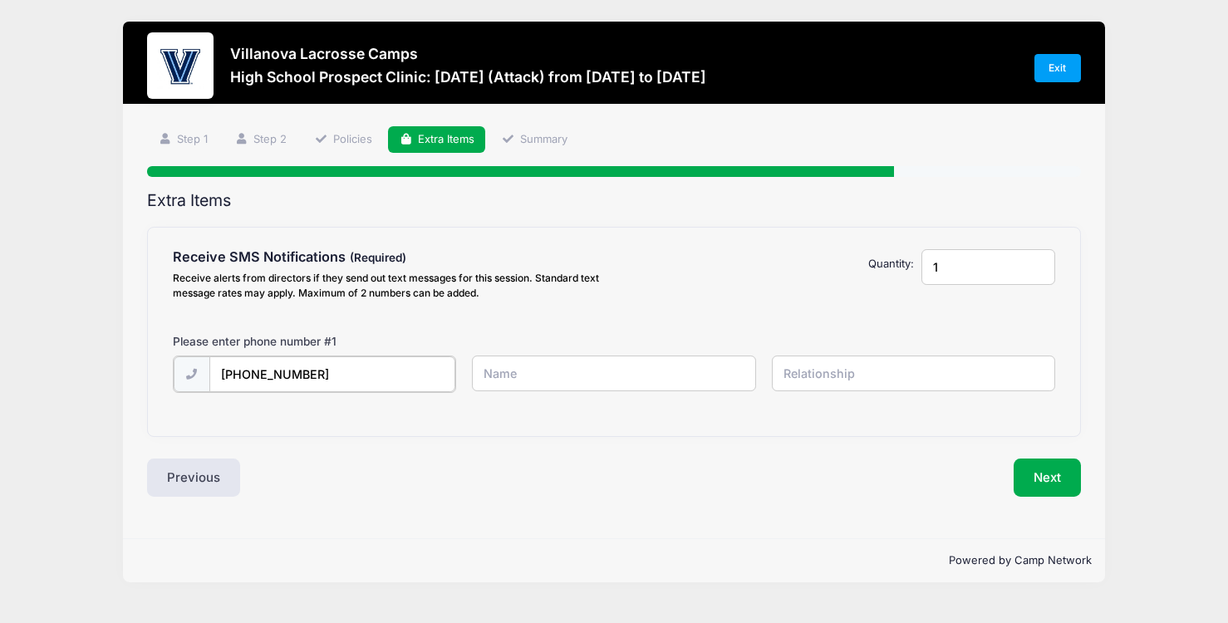
type input "(732) 991-2312"
type input "Michael Dzwolak"
type input "Father"
click at [1054, 469] on button "Next" at bounding box center [1047, 476] width 67 height 38
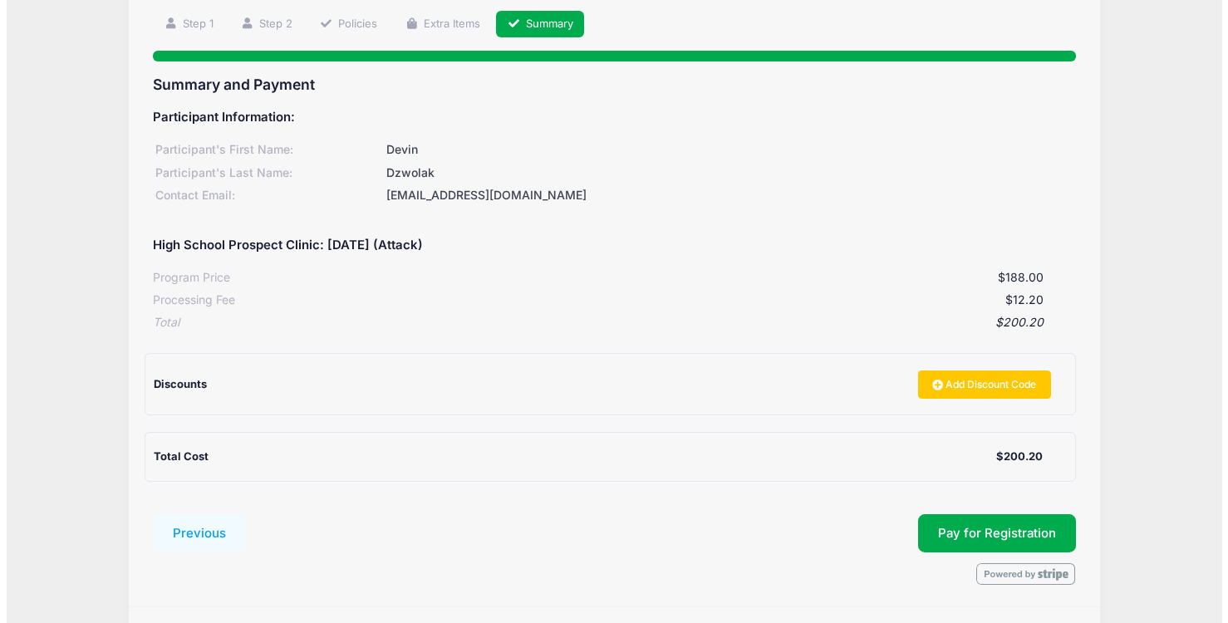
scroll to position [165, 0]
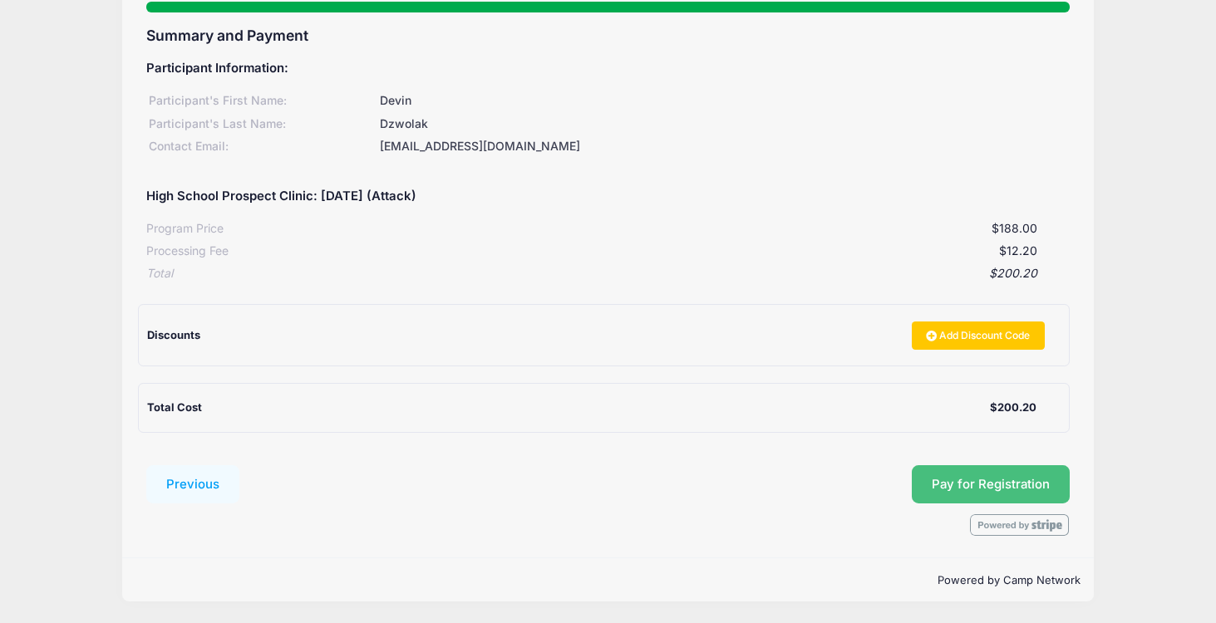
click at [939, 485] on span "Pay for Registration" at bounding box center [991, 484] width 118 height 15
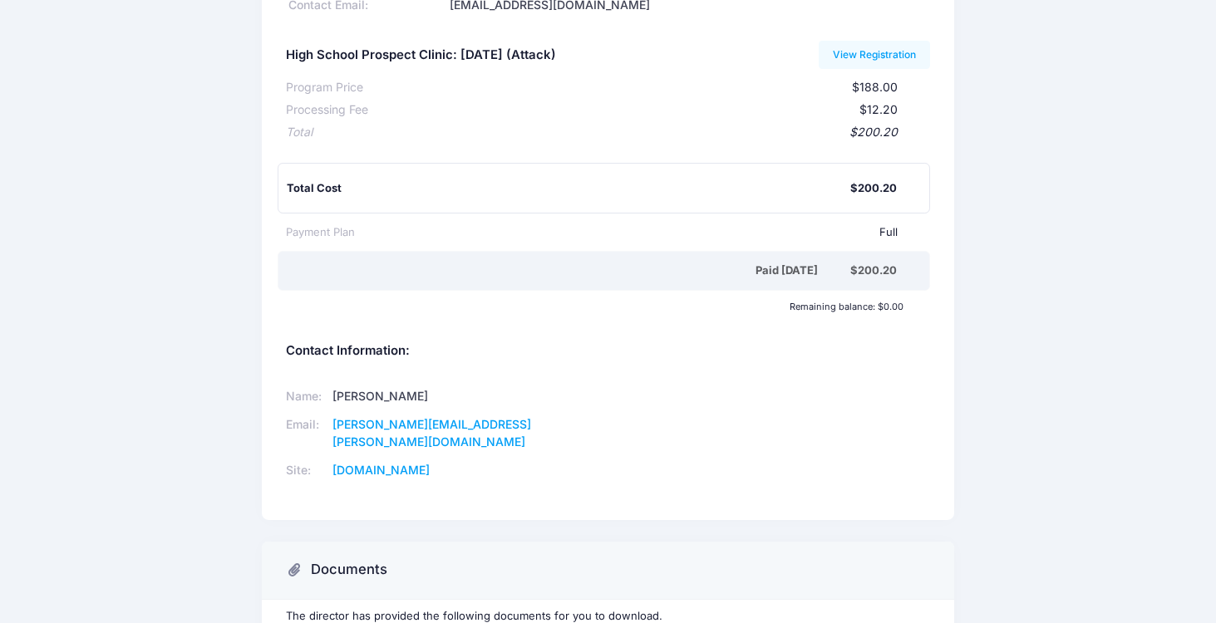
scroll to position [296, 0]
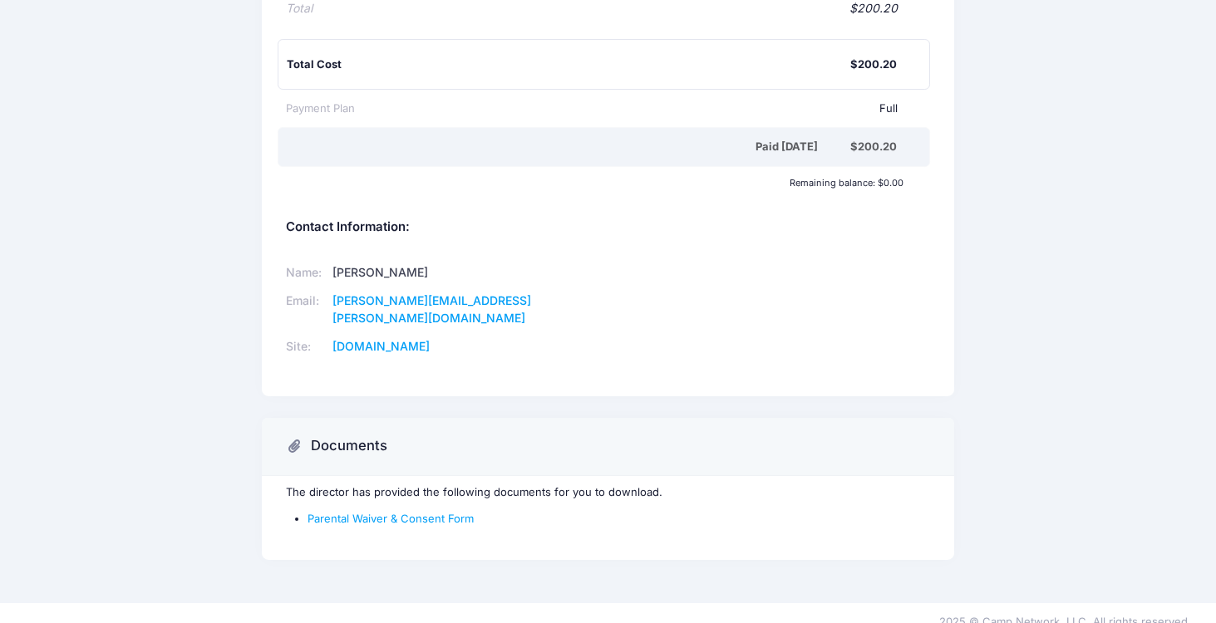
click at [91, 250] on div "Villanova Lacrosse Camps Participant Information: Participant's First Name: [PE…" at bounding box center [608, 154] width 1216 height 856
click at [383, 512] on link "Parental Waiver & Consent Form" at bounding box center [391, 518] width 166 height 13
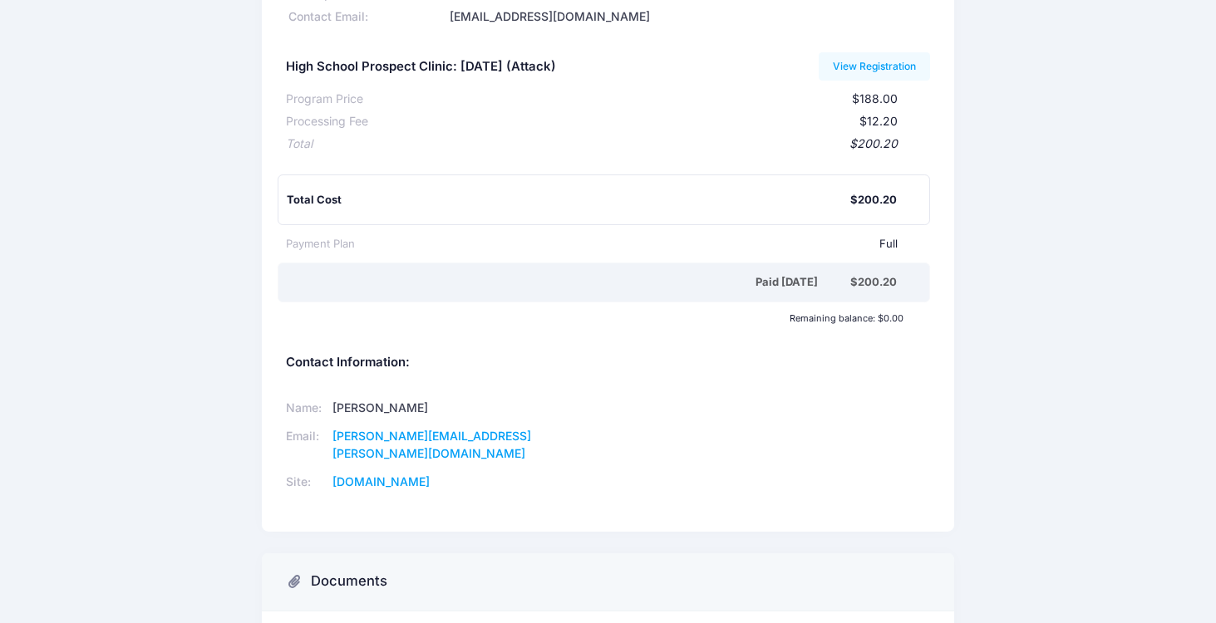
scroll to position [0, 0]
